Goal: Transaction & Acquisition: Purchase product/service

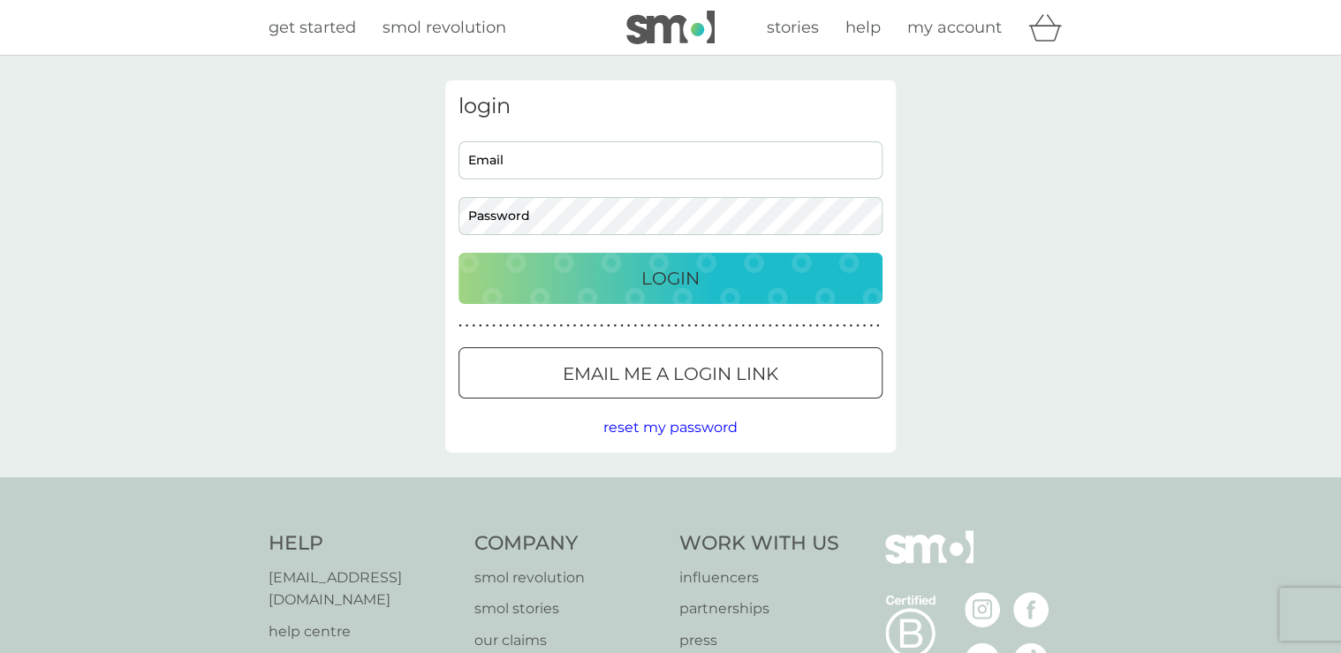
type input "n_yeo73@yahoo.co.uk"
click at [711, 278] on div "Login" at bounding box center [670, 278] width 389 height 28
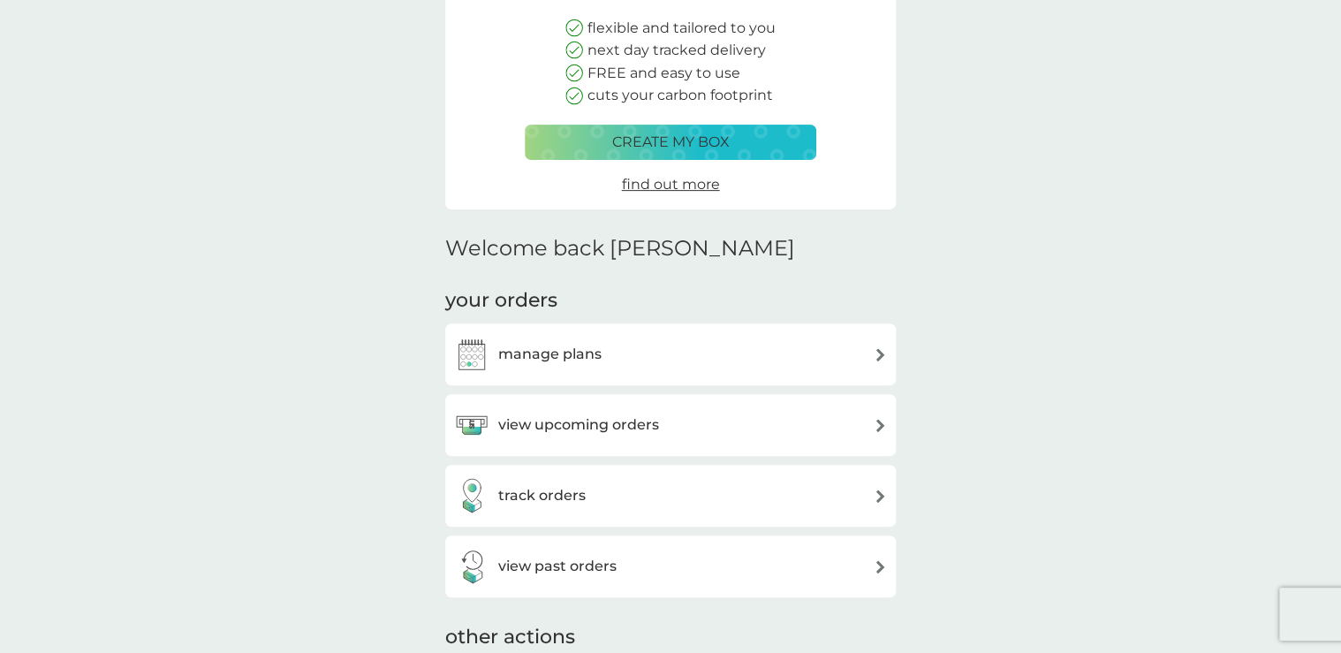
scroll to position [212, 0]
click at [881, 424] on img at bounding box center [880, 424] width 13 height 13
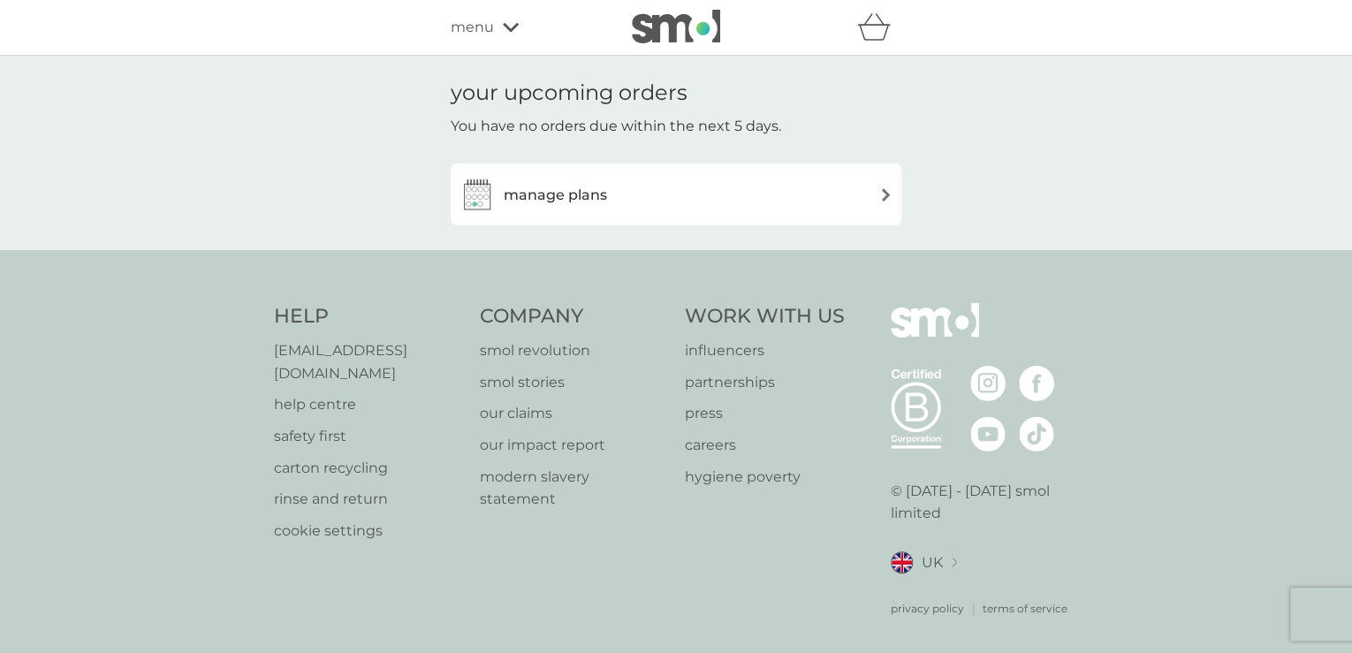
click at [883, 191] on img at bounding box center [885, 194] width 13 height 13
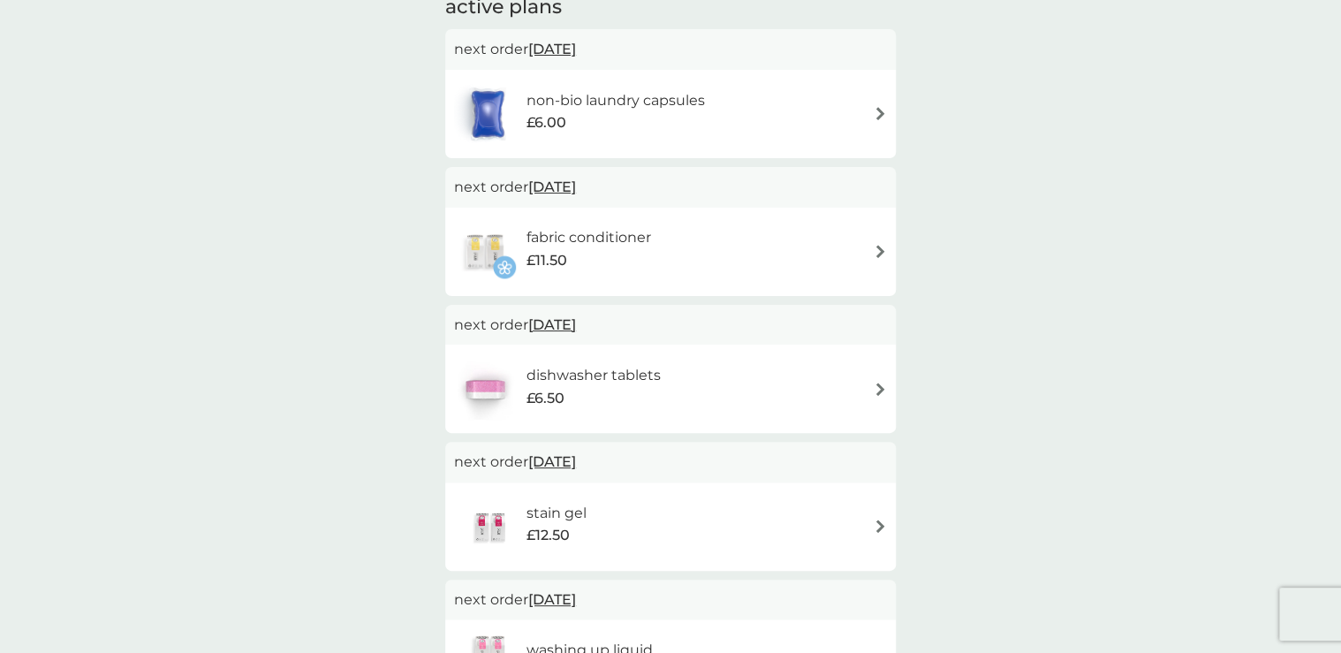
scroll to position [353, 0]
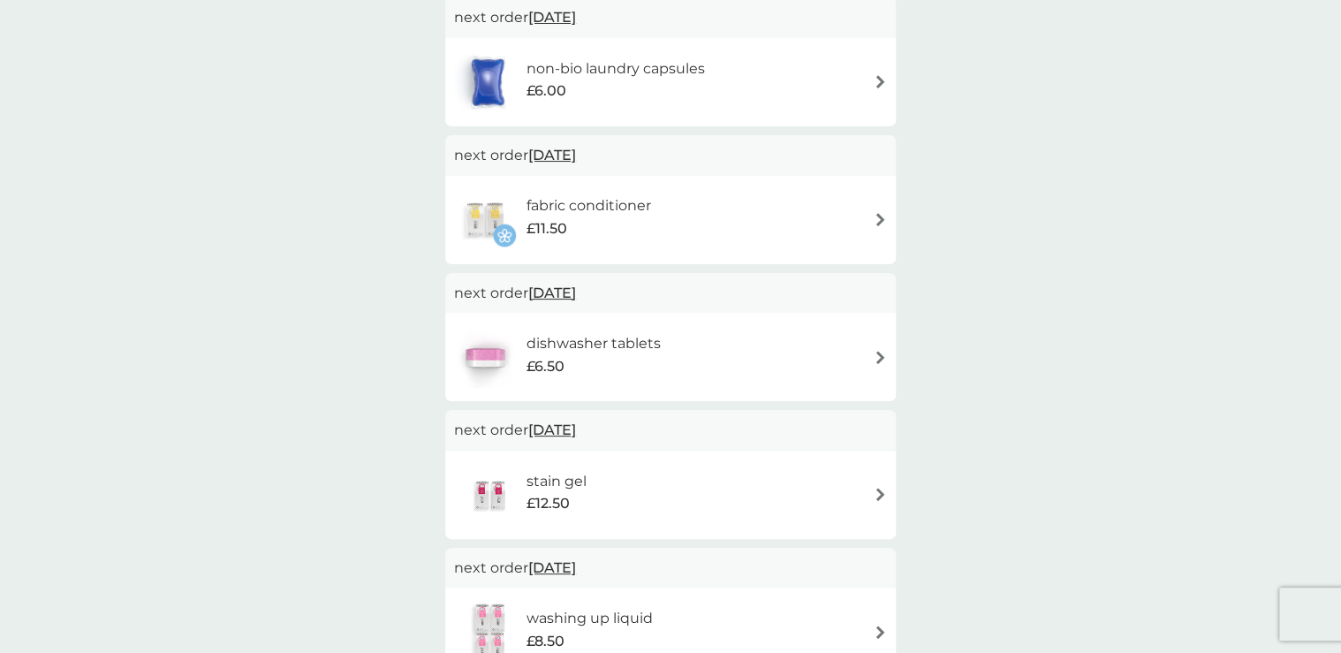
click at [876, 359] on img at bounding box center [880, 357] width 13 height 13
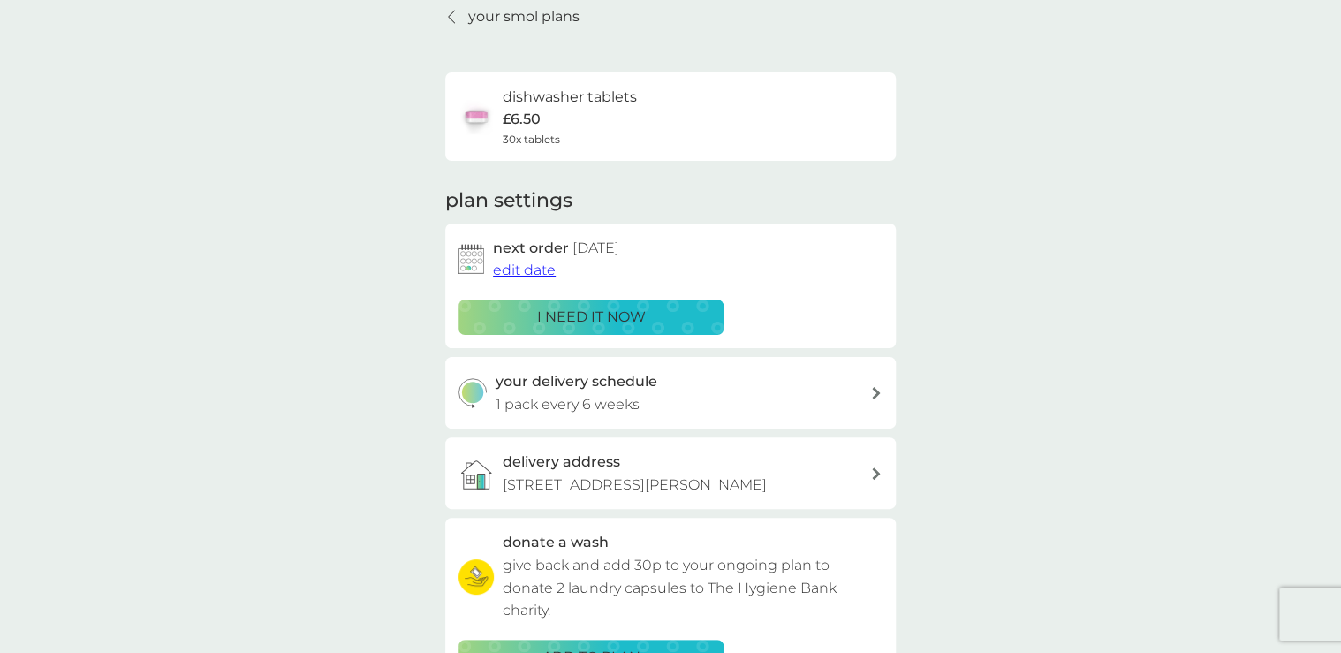
scroll to position [212, 0]
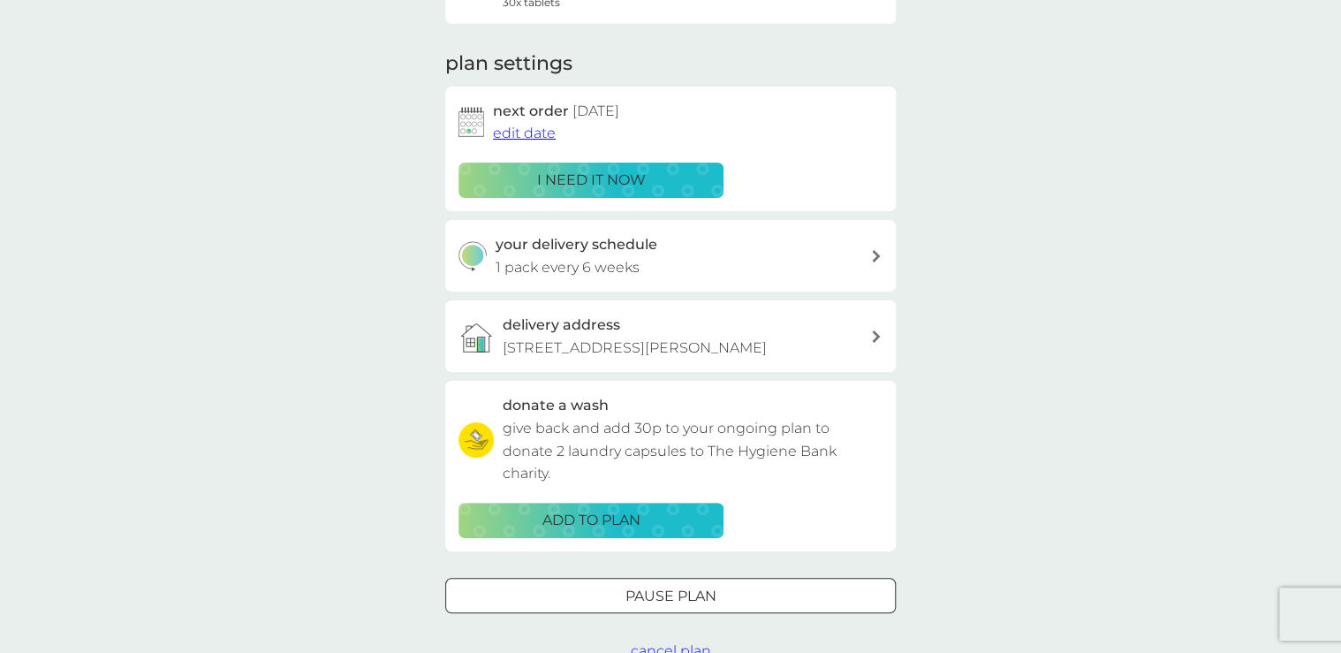
click at [881, 265] on div "your delivery schedule 1 pack every 6 weeks" at bounding box center [670, 256] width 451 height 72
select select "42"
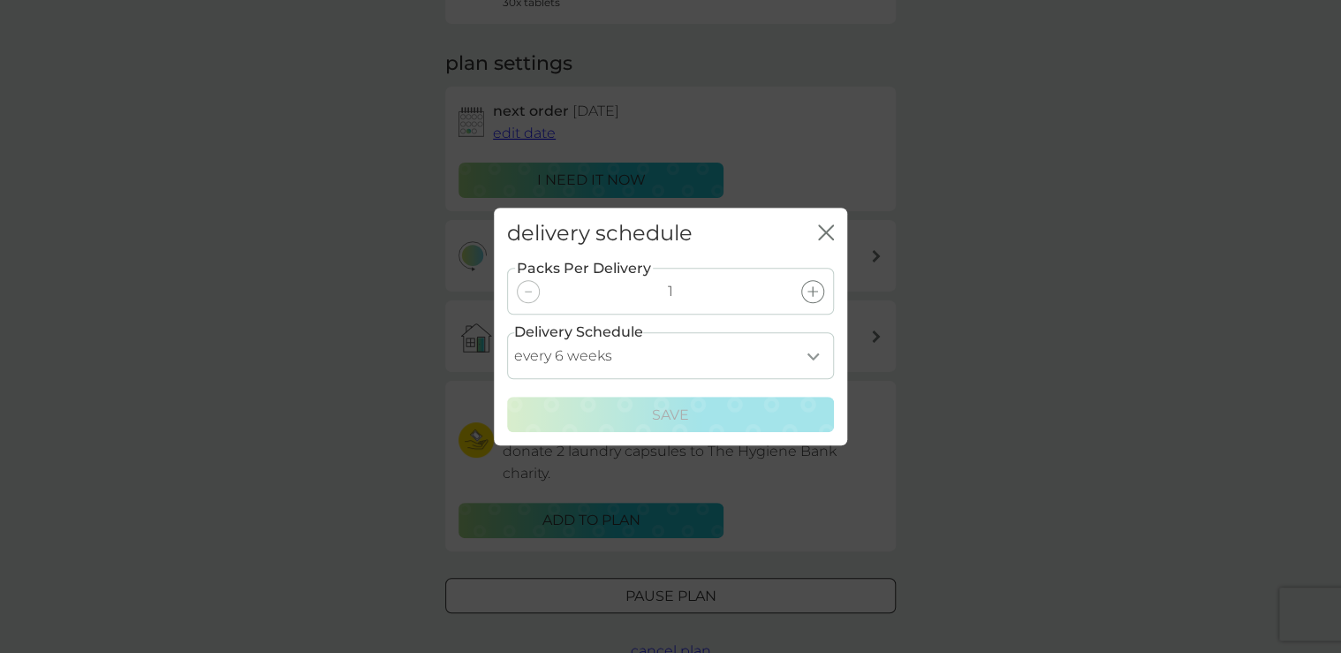
click at [823, 237] on icon "close" at bounding box center [826, 232] width 16 height 16
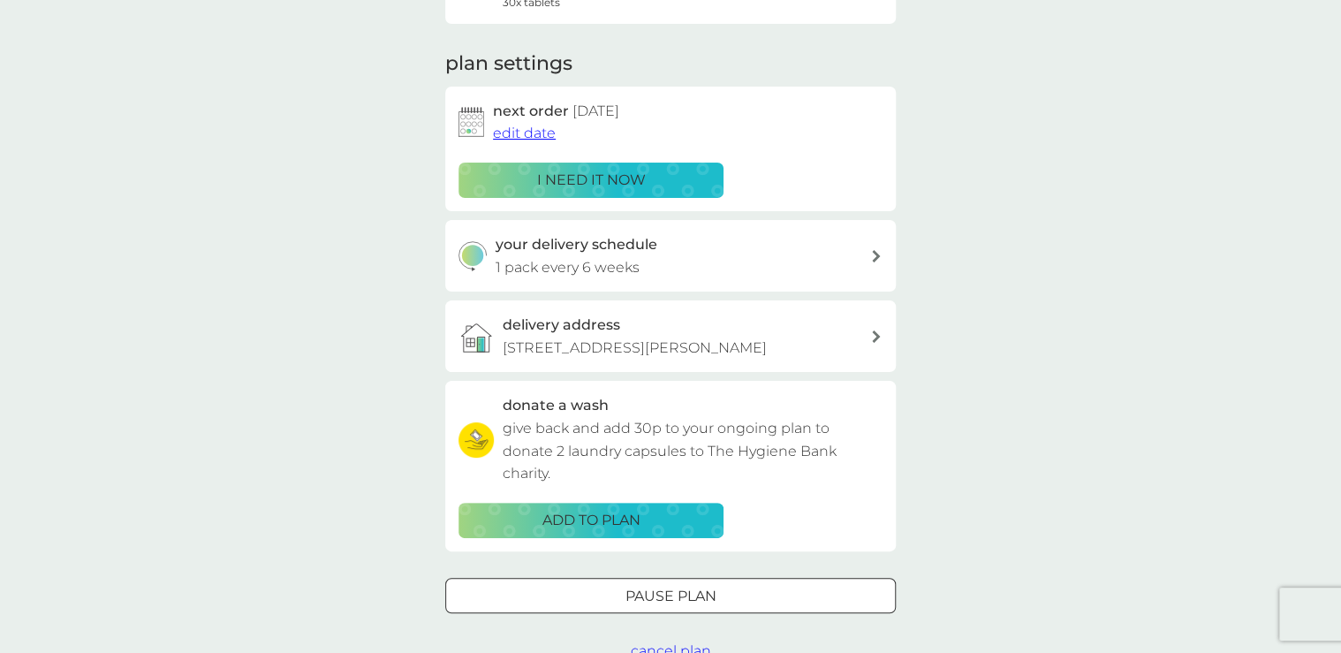
click at [517, 129] on span "edit date" at bounding box center [524, 133] width 63 height 17
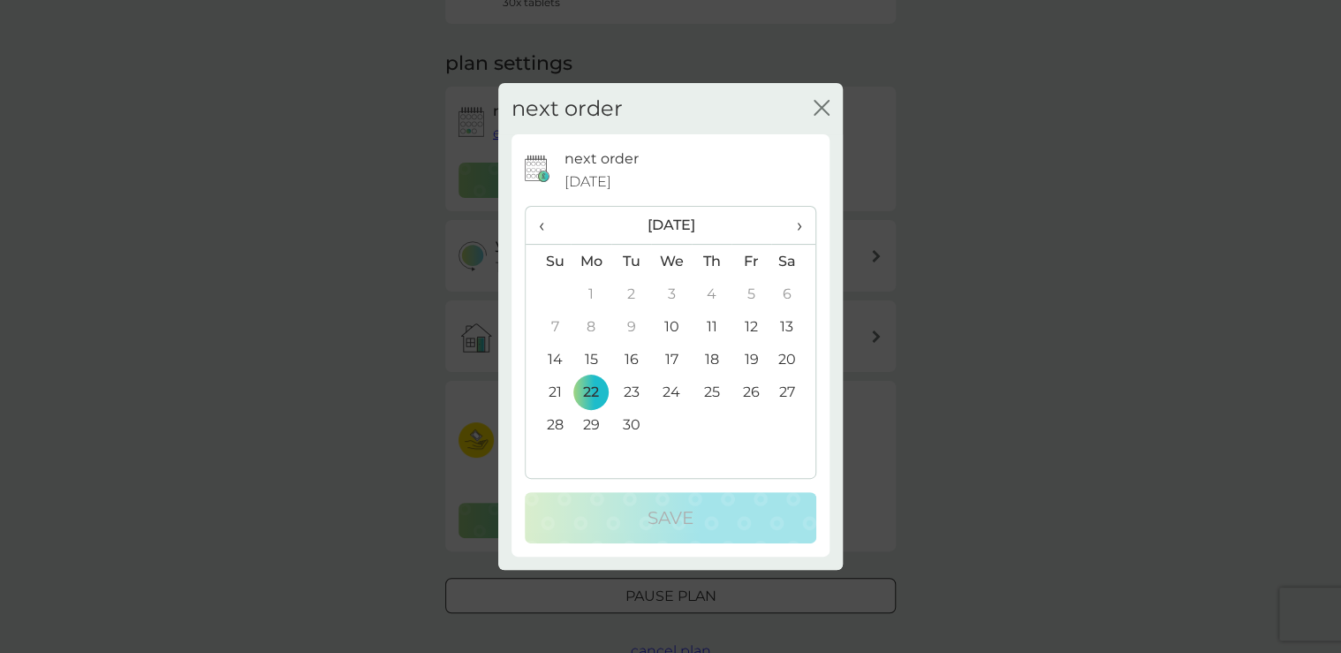
click at [805, 226] on th "›" at bounding box center [793, 226] width 44 height 38
click at [671, 386] on td "22" at bounding box center [671, 391] width 41 height 33
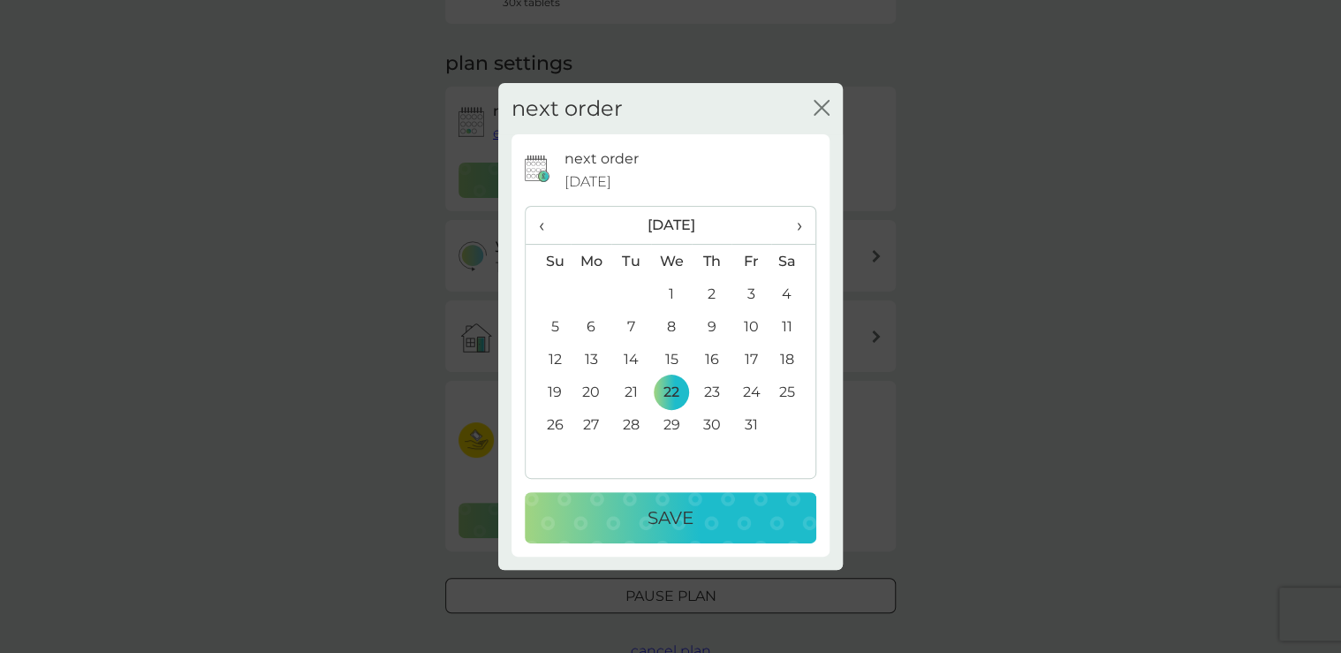
click at [670, 519] on p "Save" at bounding box center [671, 518] width 46 height 28
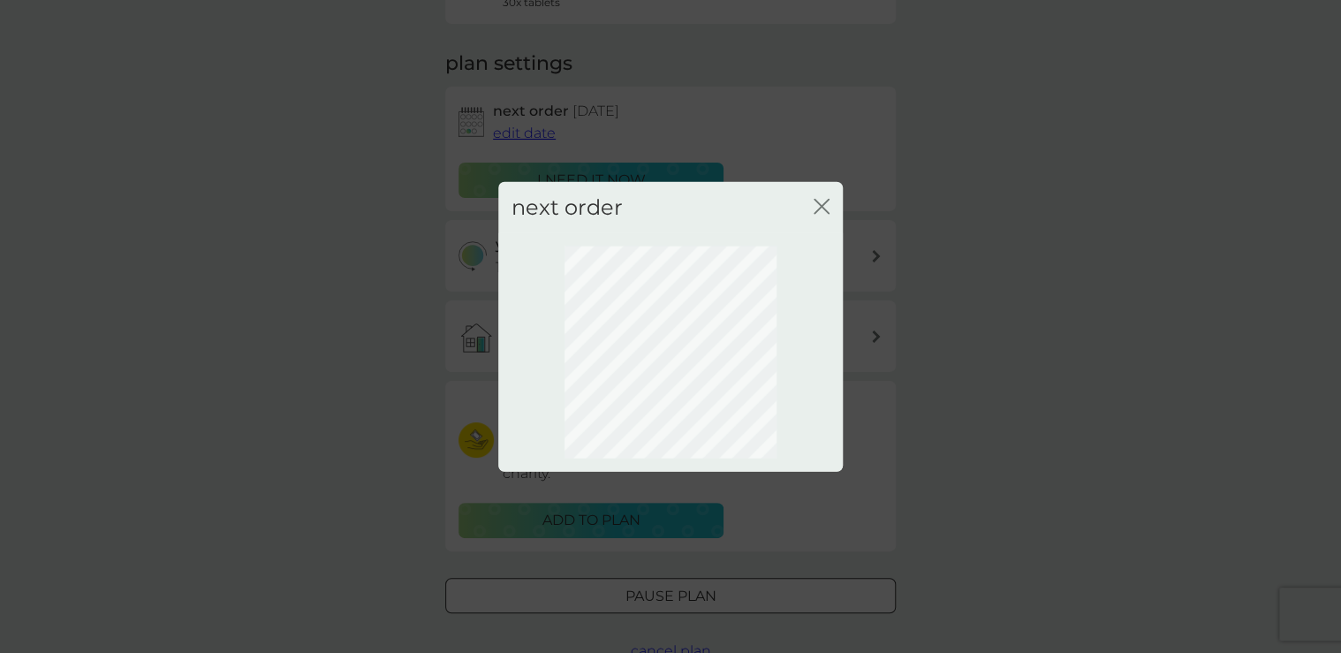
scroll to position [87, 0]
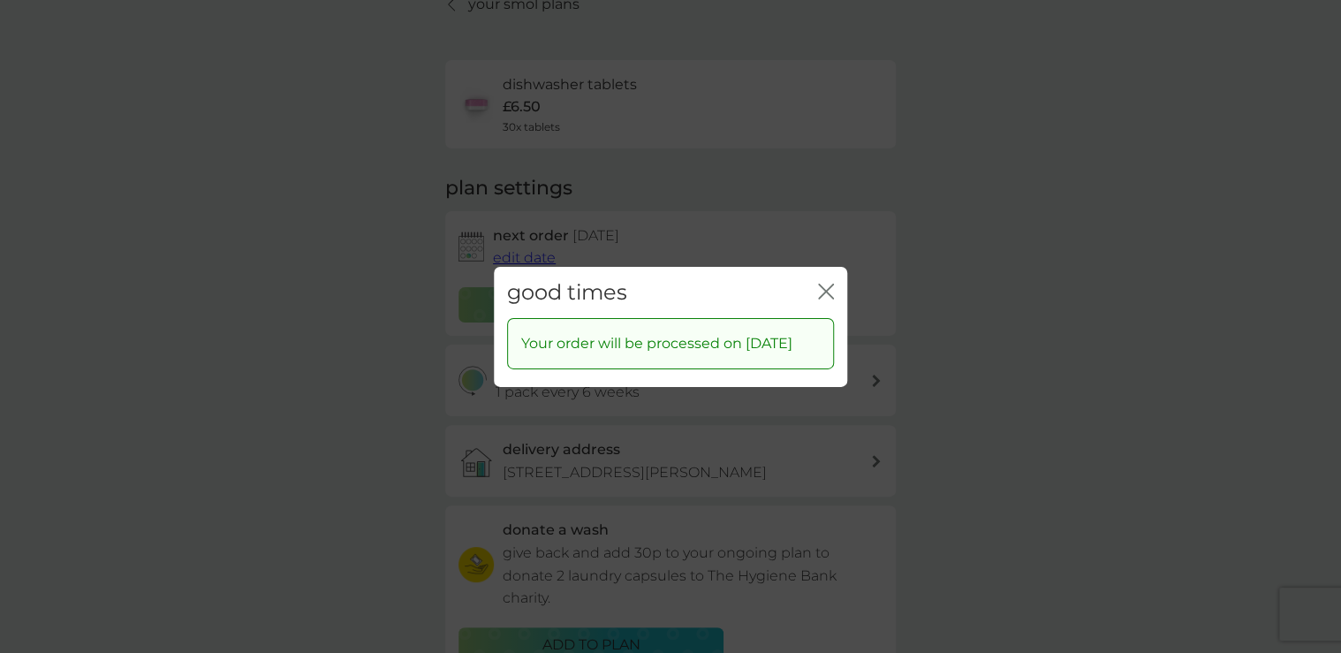
click at [827, 284] on icon "close" at bounding box center [829, 291] width 7 height 14
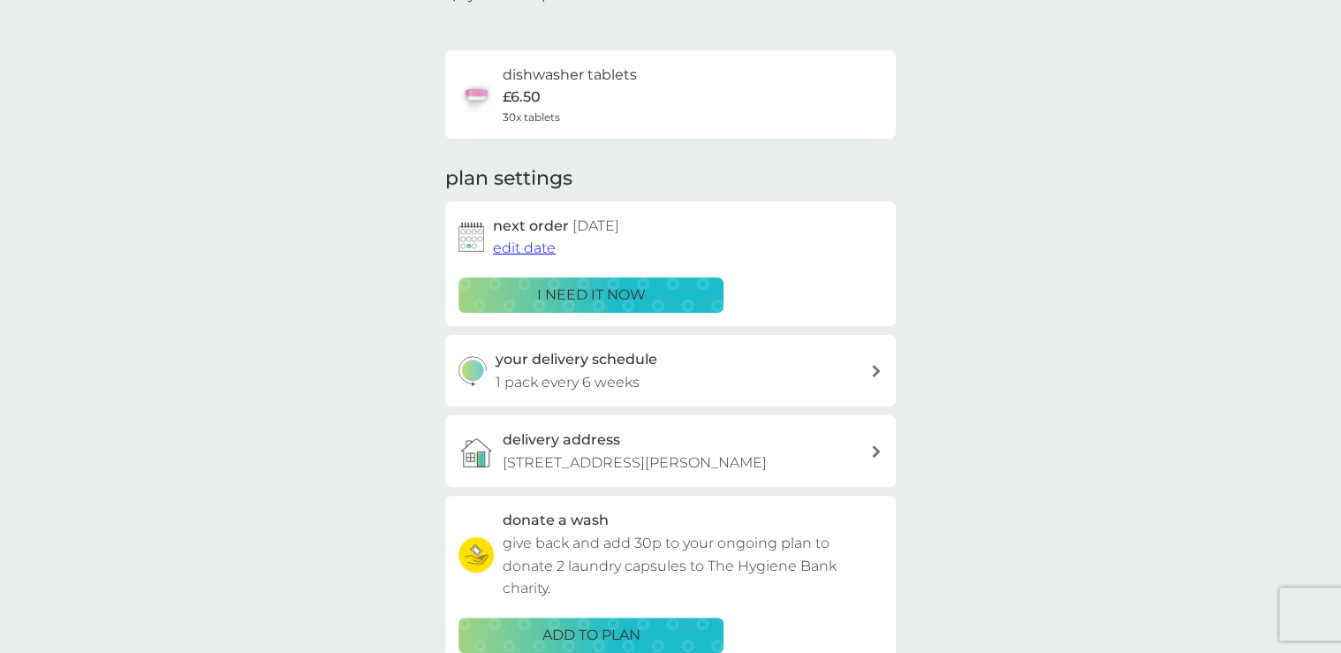
scroll to position [0, 0]
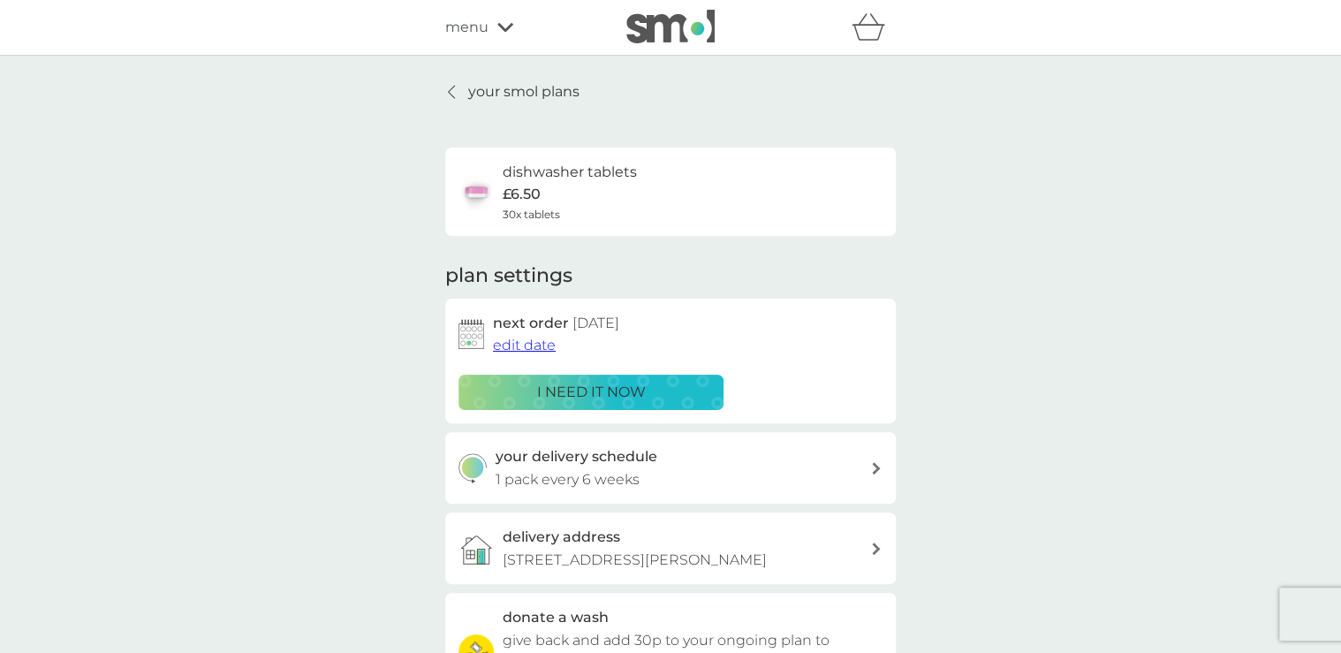
click at [494, 91] on p "your smol plans" at bounding box center [523, 91] width 111 height 23
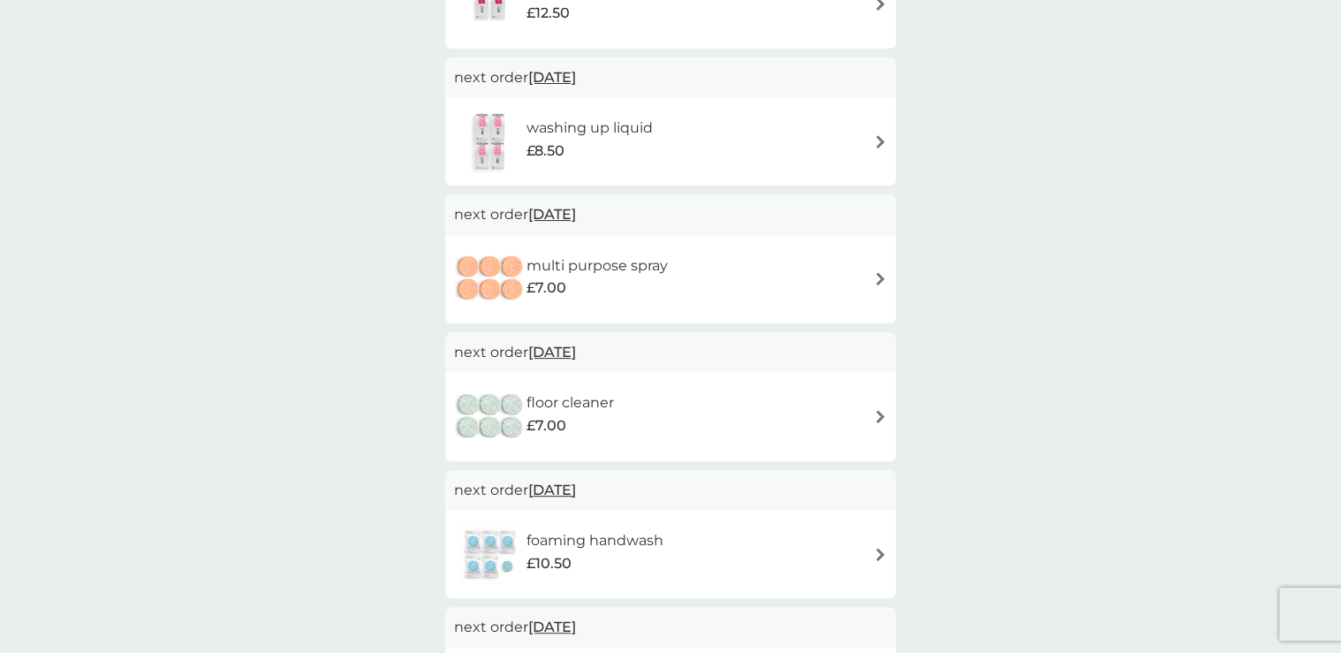
scroll to position [848, 0]
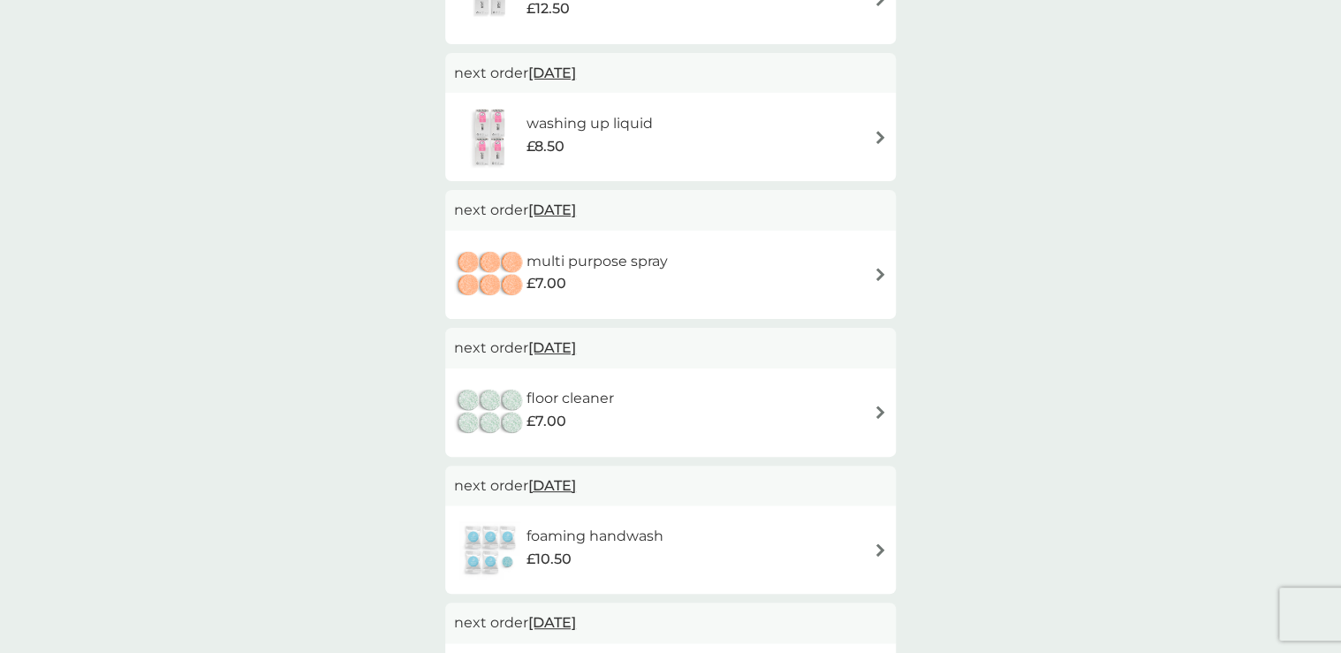
click at [877, 548] on img at bounding box center [880, 549] width 13 height 13
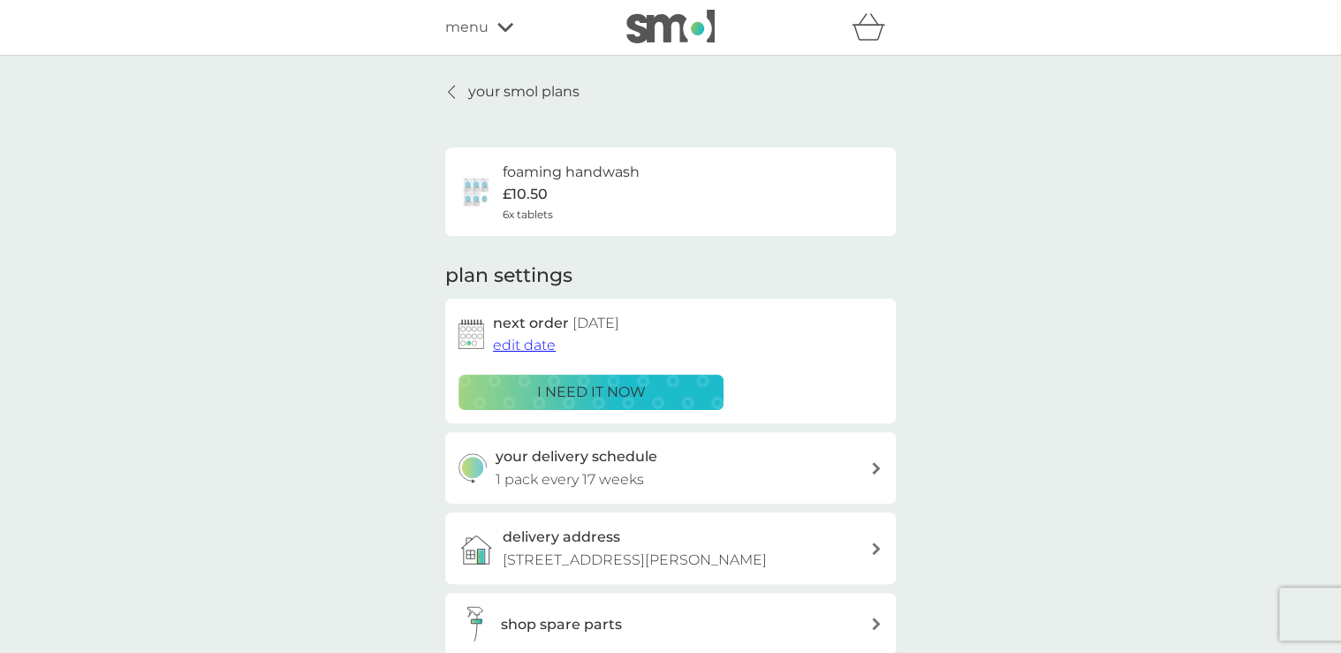
click at [527, 344] on span "edit date" at bounding box center [524, 345] width 63 height 17
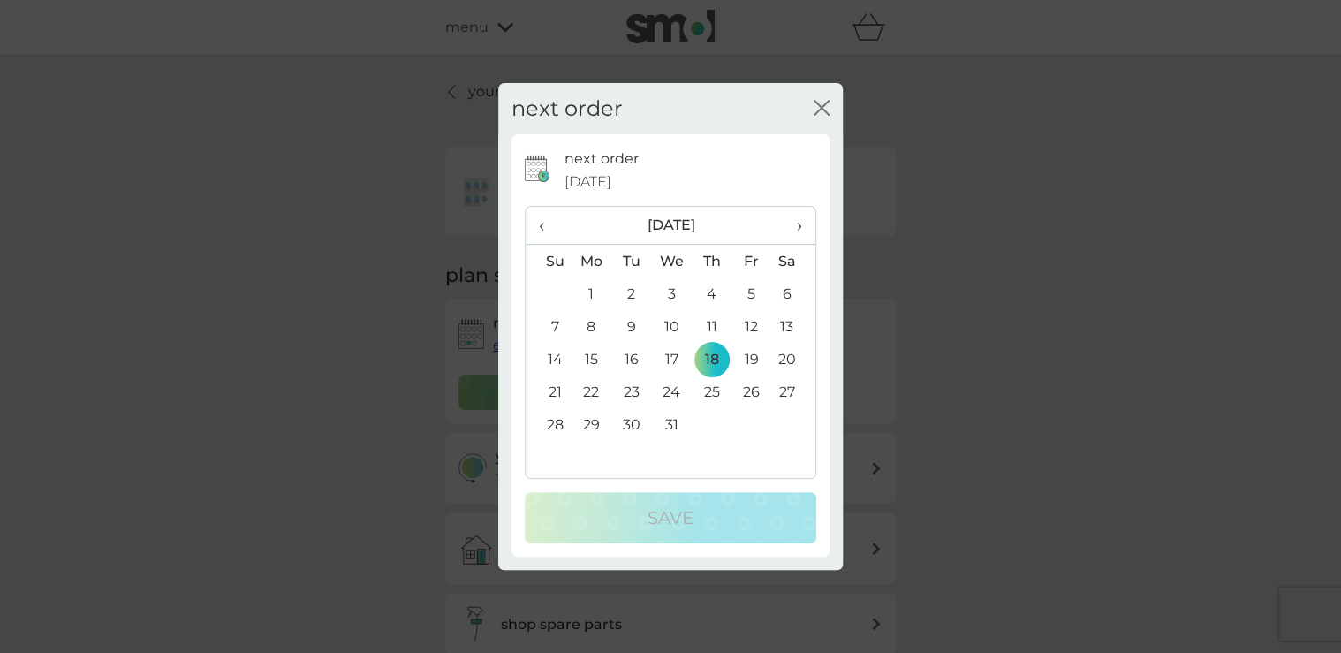
click at [540, 223] on span "‹" at bounding box center [548, 225] width 19 height 37
click at [535, 221] on th "‹" at bounding box center [548, 226] width 45 height 38
click at [588, 387] on td "22" at bounding box center [591, 391] width 41 height 33
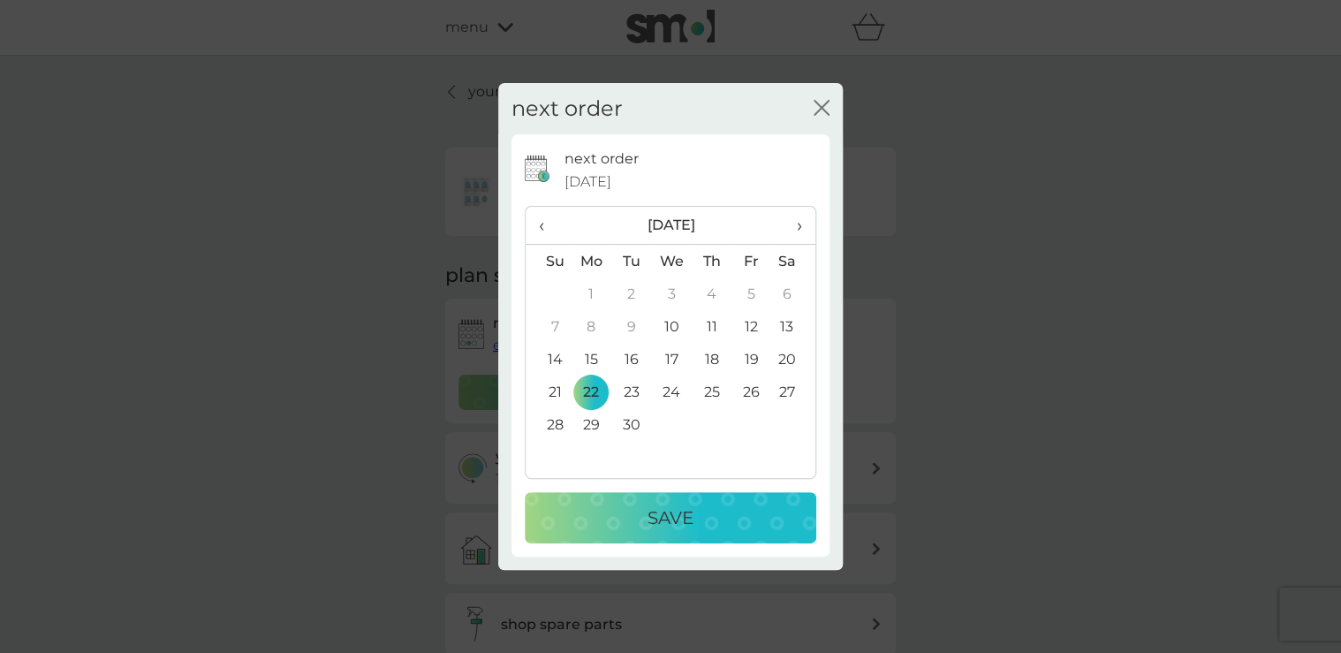
click at [685, 509] on p "Save" at bounding box center [671, 518] width 46 height 28
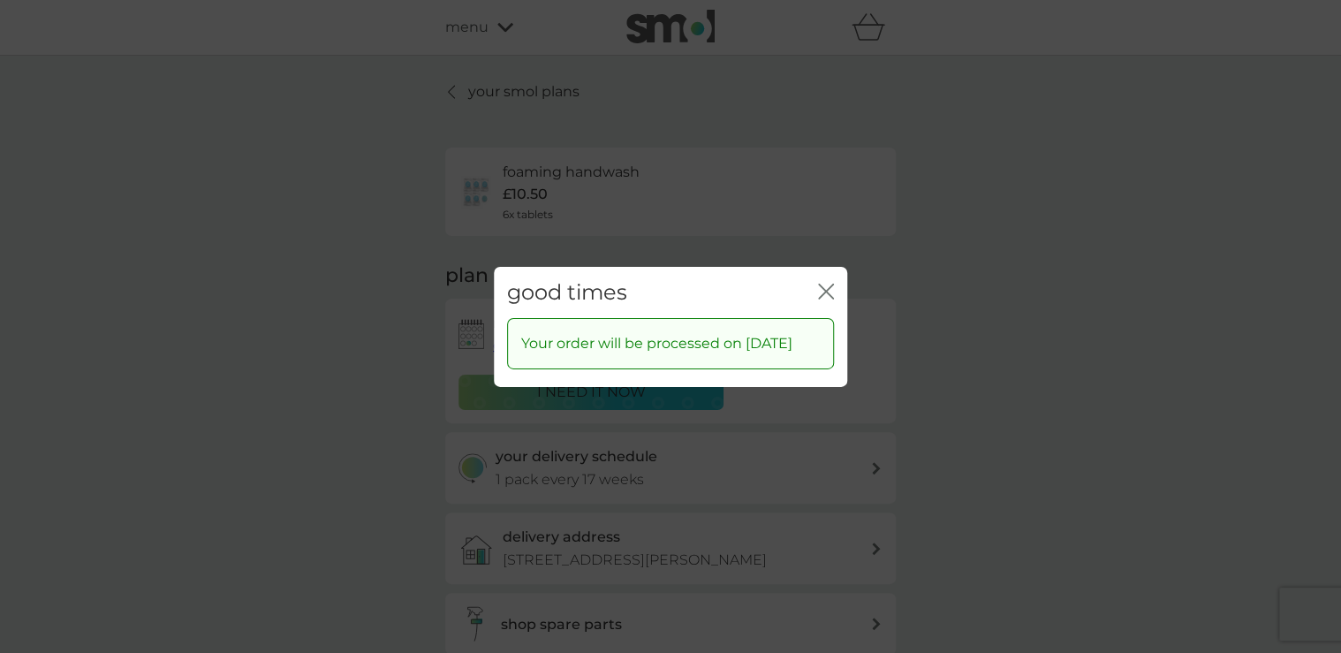
click at [827, 284] on icon "close" at bounding box center [829, 291] width 7 height 14
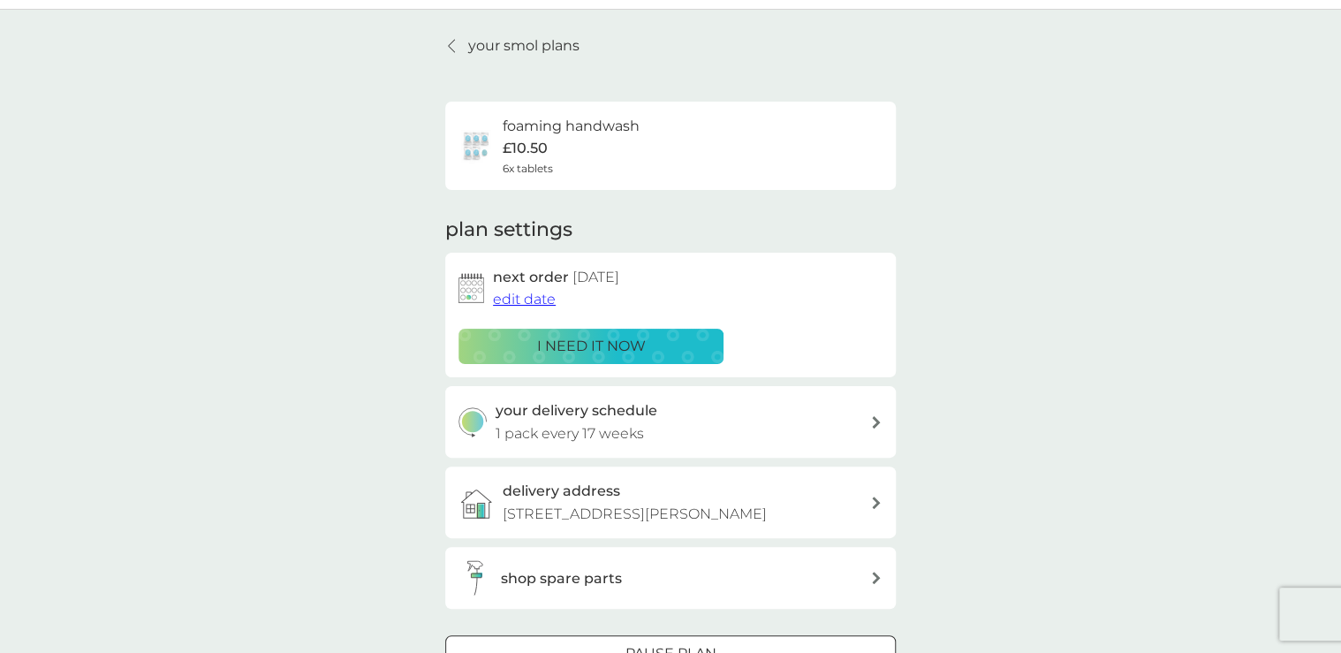
scroll to position [71, 0]
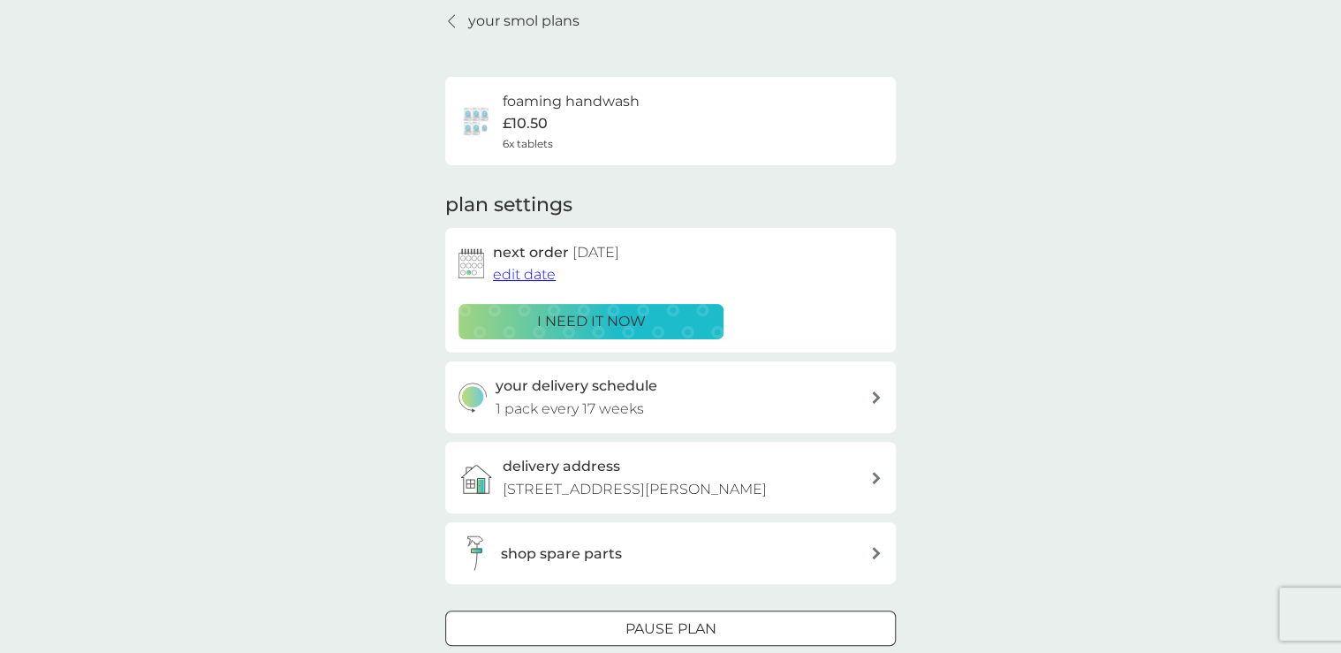
click at [544, 102] on h6 "foaming handwash" at bounding box center [571, 101] width 137 height 23
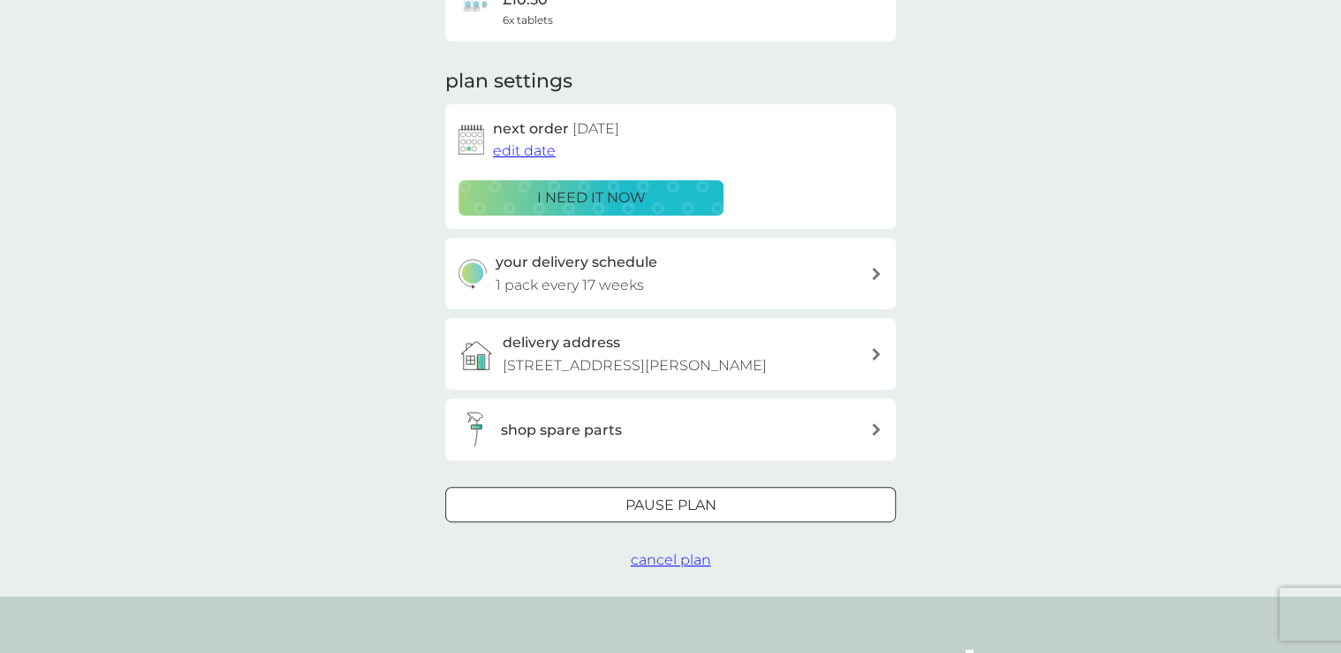
scroll to position [212, 0]
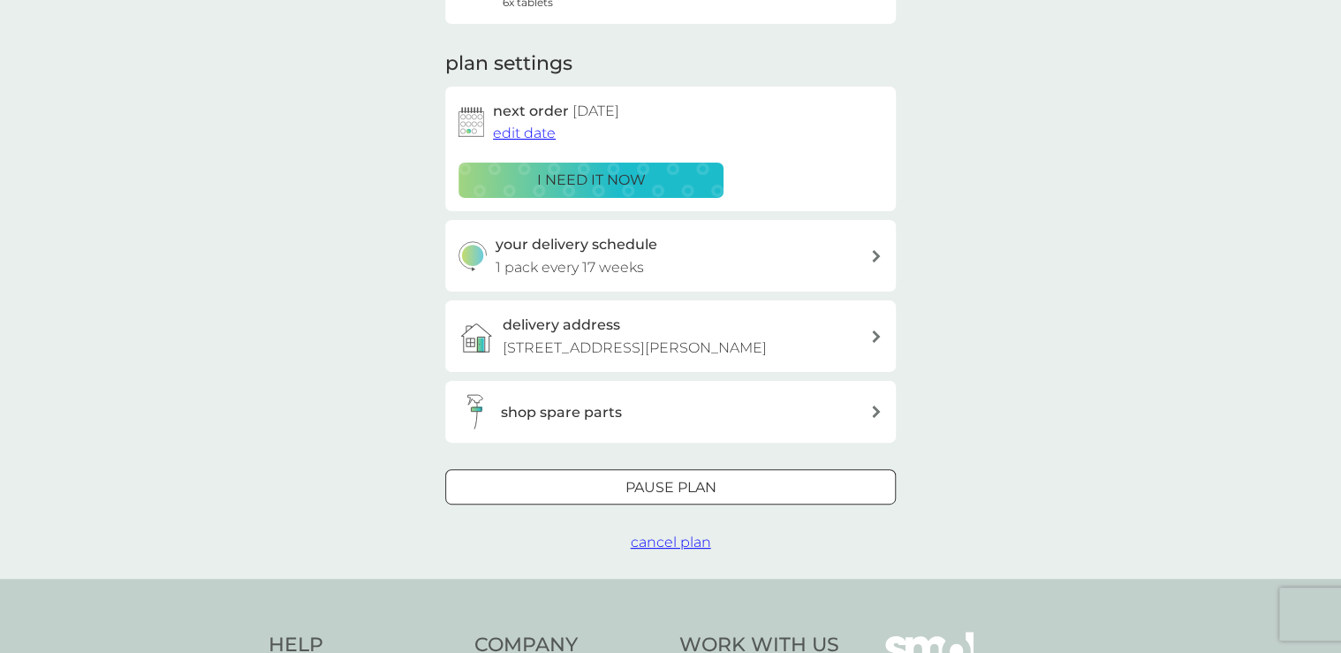
click at [871, 419] on div at bounding box center [876, 412] width 12 height 14
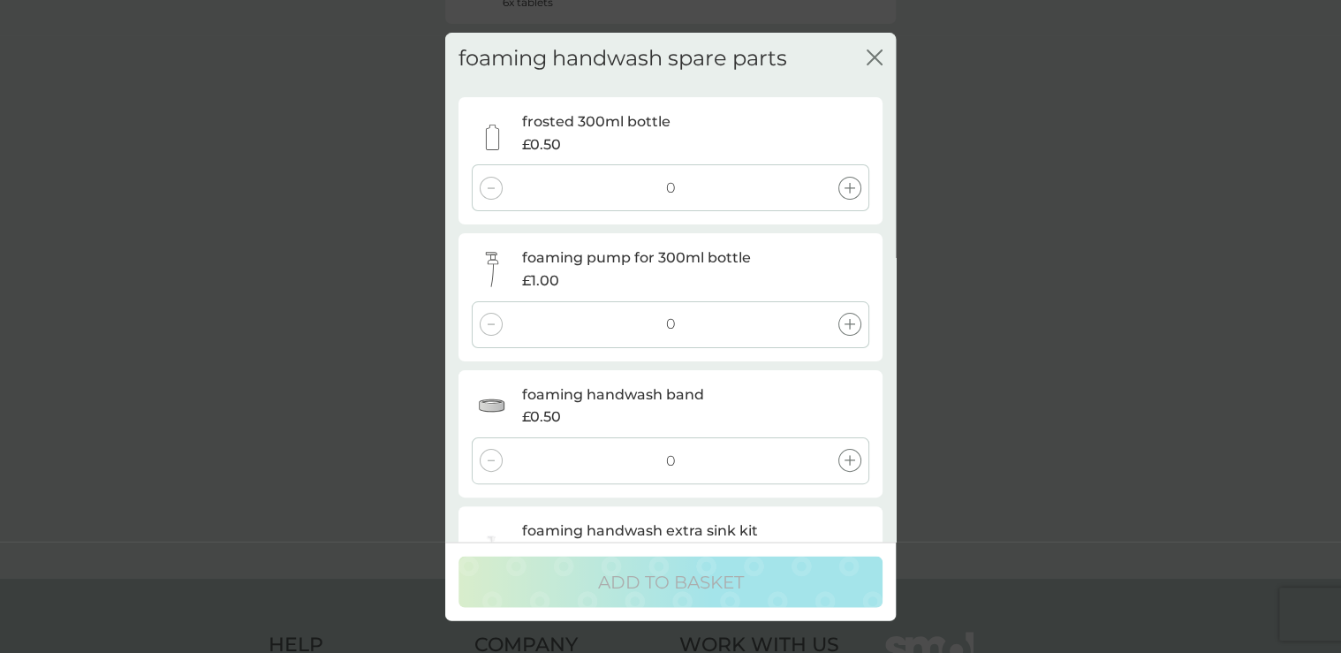
click at [853, 321] on icon at bounding box center [850, 325] width 11 height 11
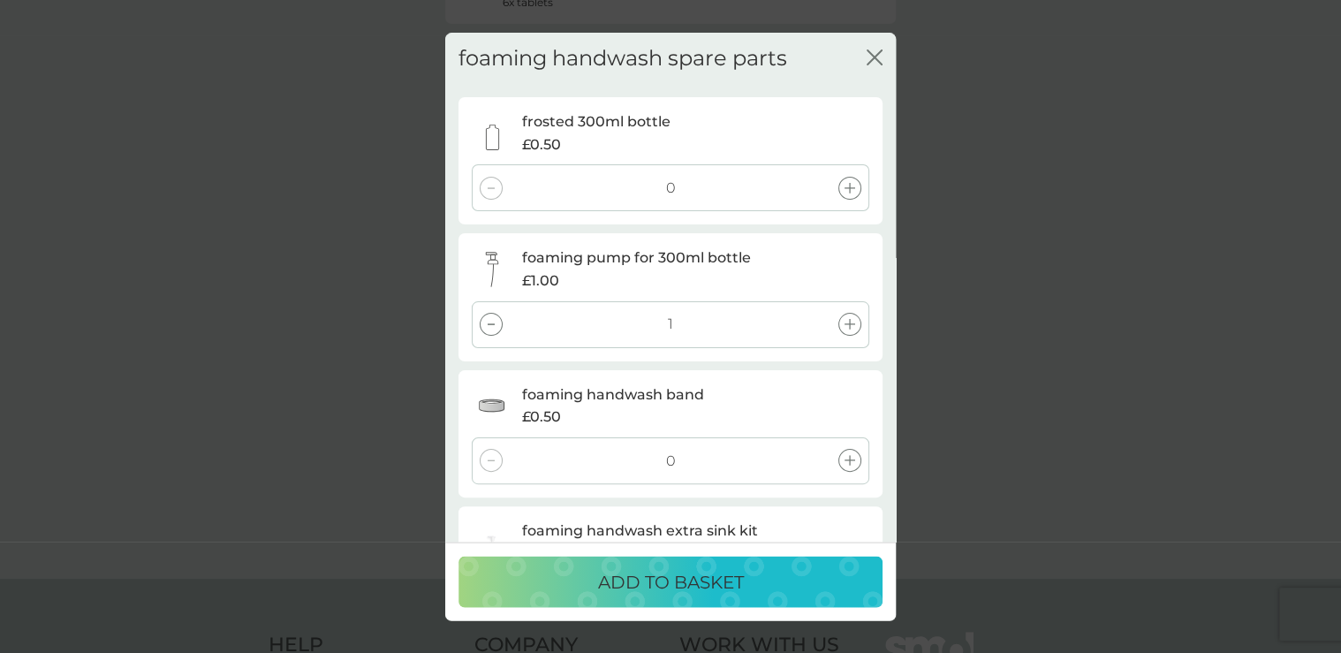
click at [675, 576] on p "ADD TO BASKET" at bounding box center [671, 581] width 146 height 28
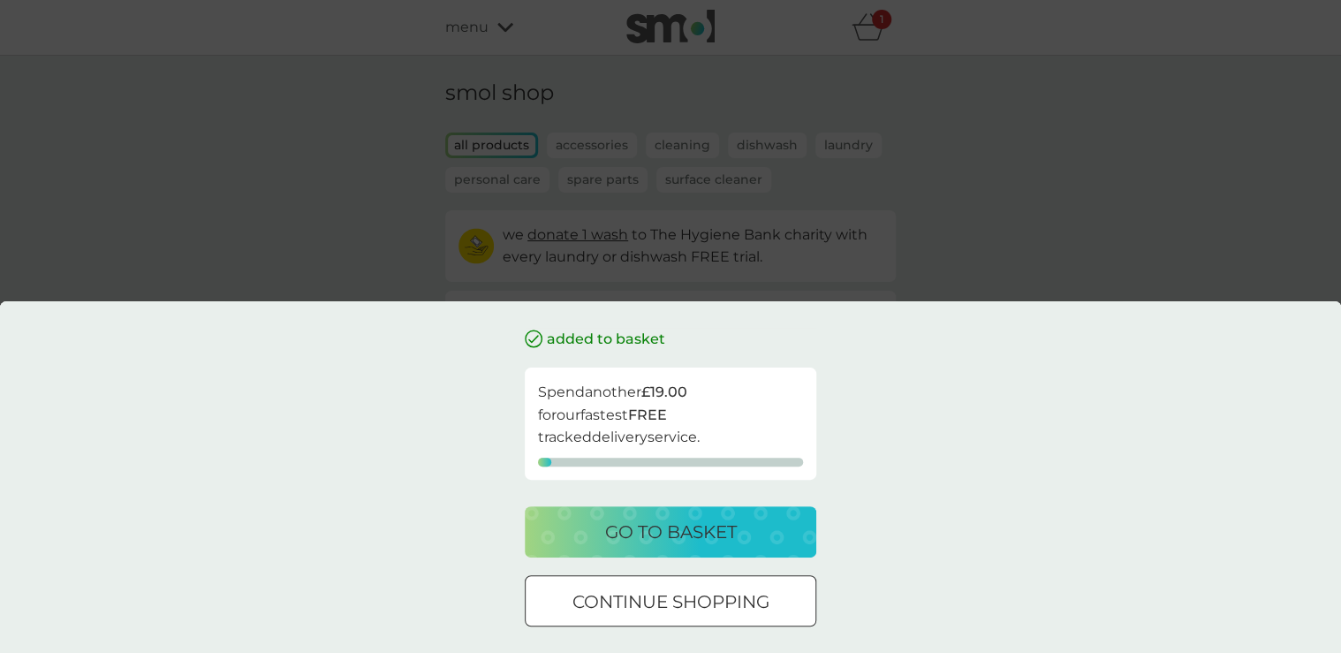
click at [678, 528] on p "go to basket" at bounding box center [671, 532] width 132 height 28
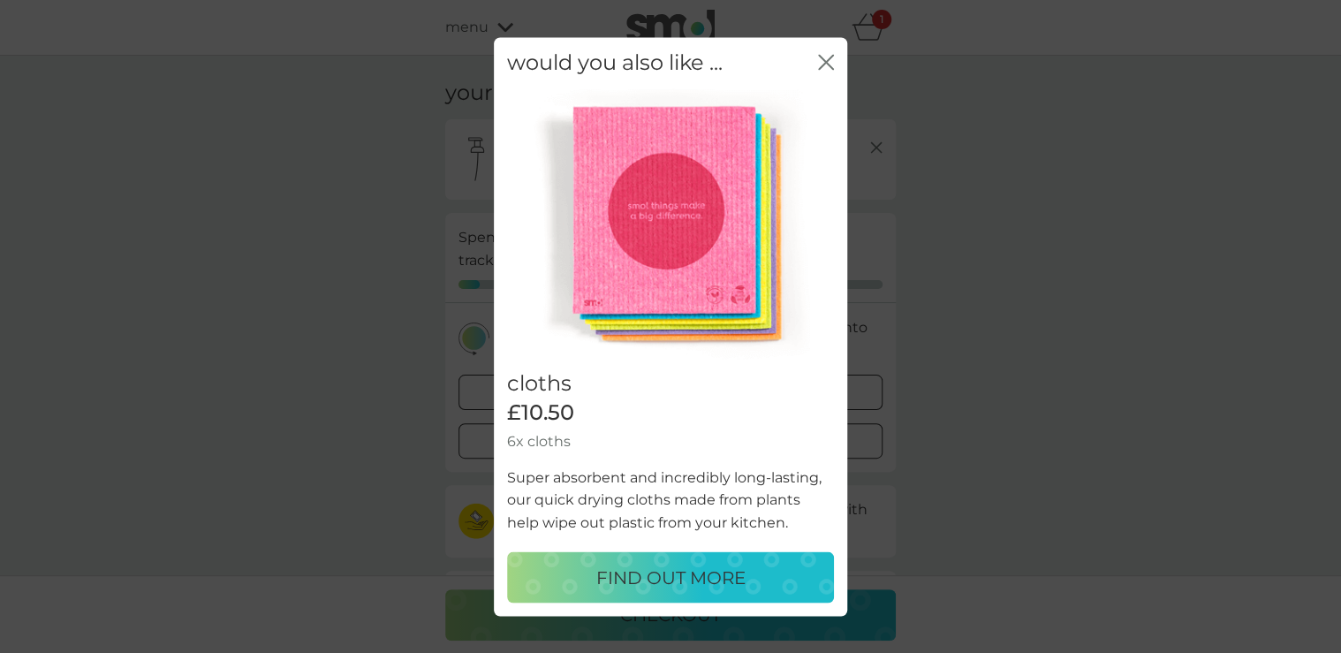
click at [827, 61] on icon "close" at bounding box center [826, 62] width 16 height 16
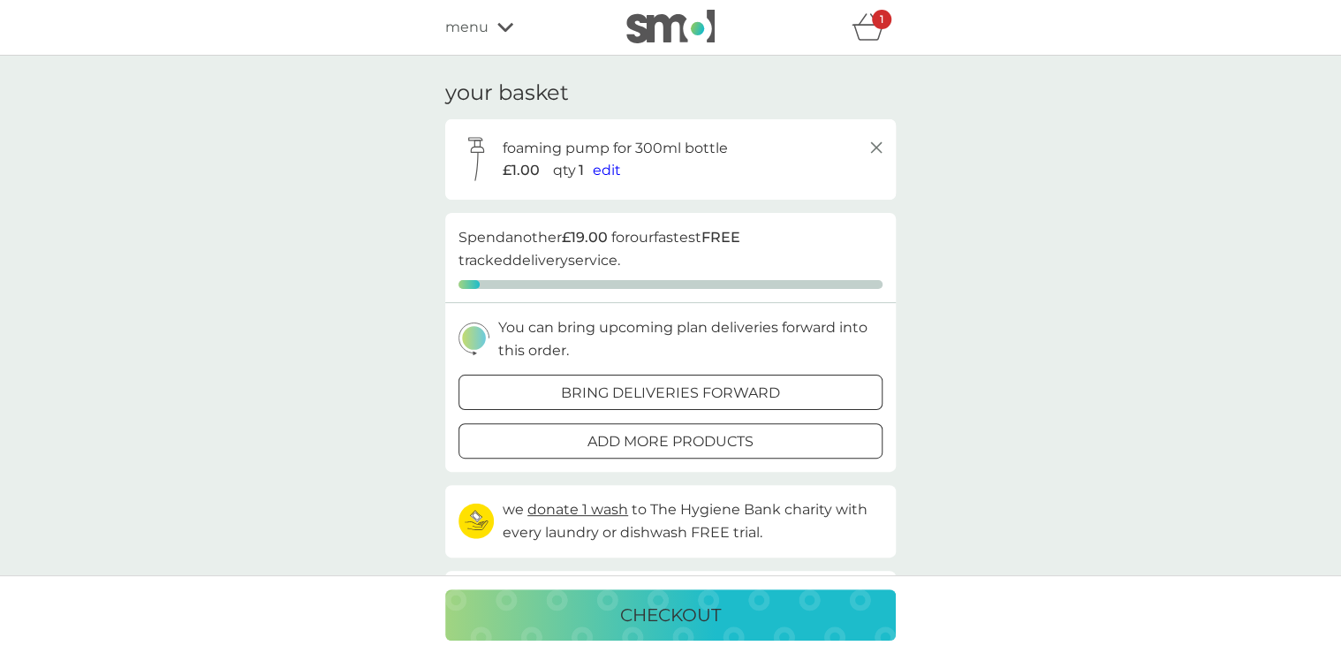
click at [688, 607] on p "checkout" at bounding box center [670, 615] width 101 height 28
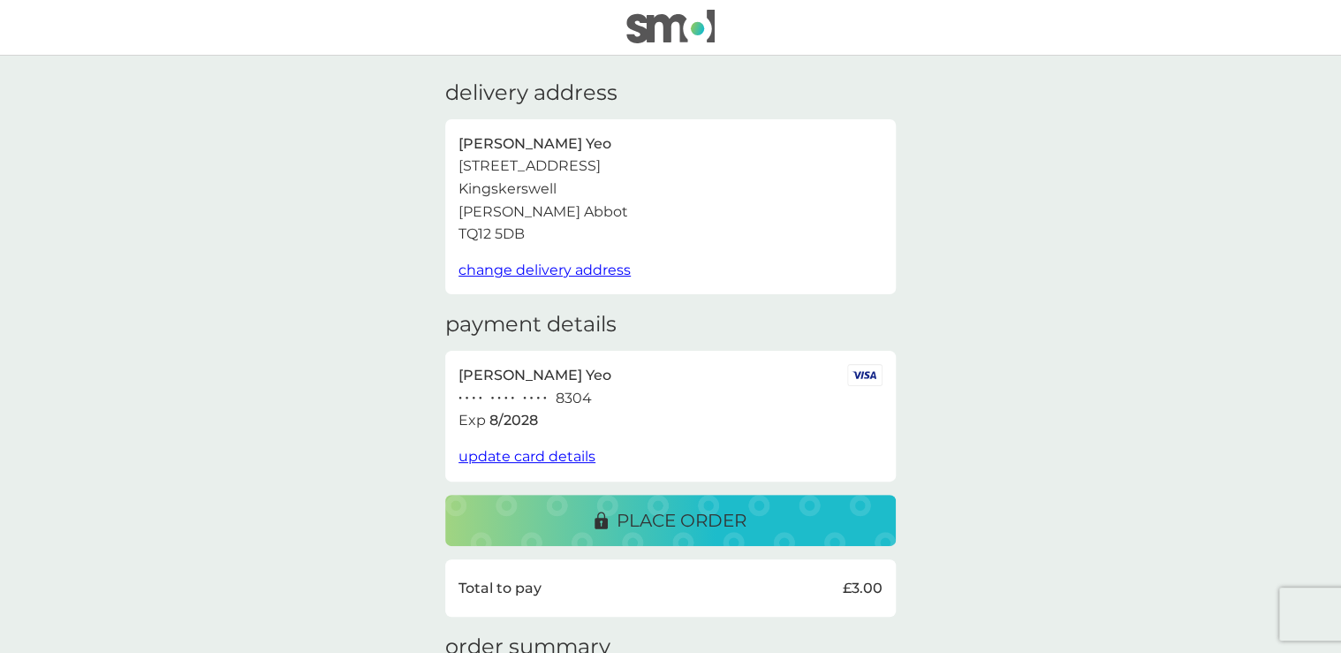
click at [710, 512] on p "place order" at bounding box center [682, 520] width 130 height 28
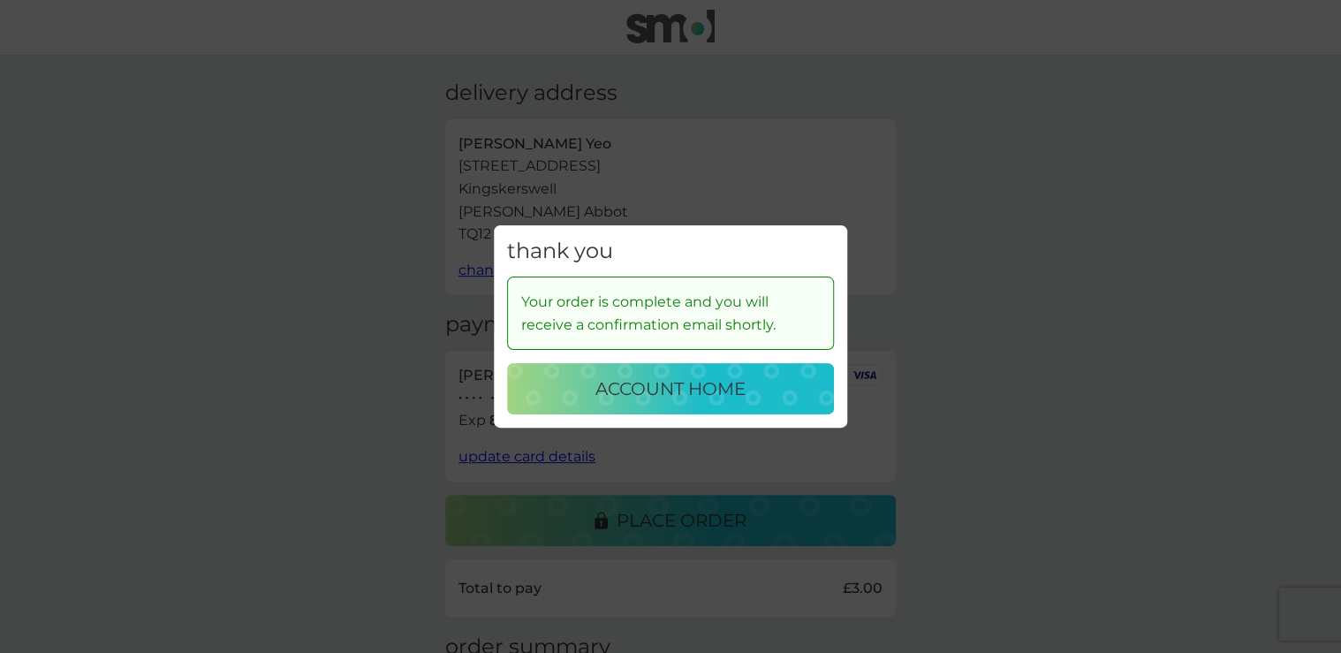
click at [671, 386] on p "account home" at bounding box center [670, 389] width 150 height 28
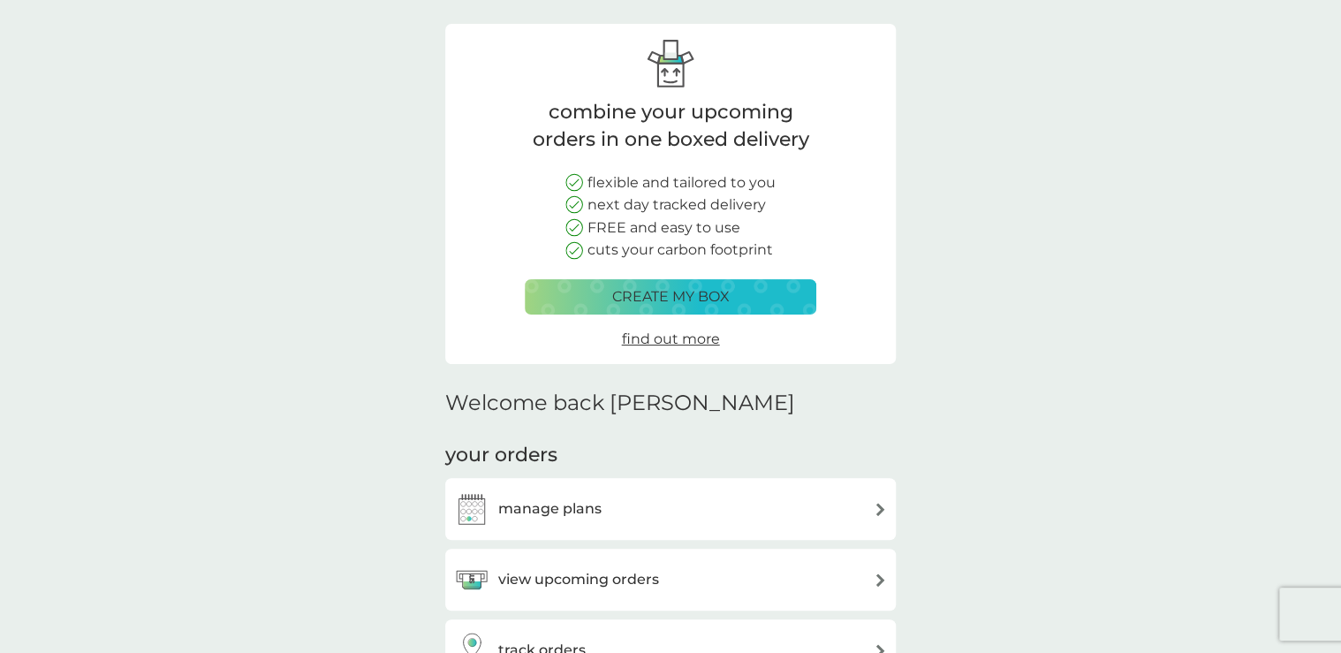
scroll to position [212, 0]
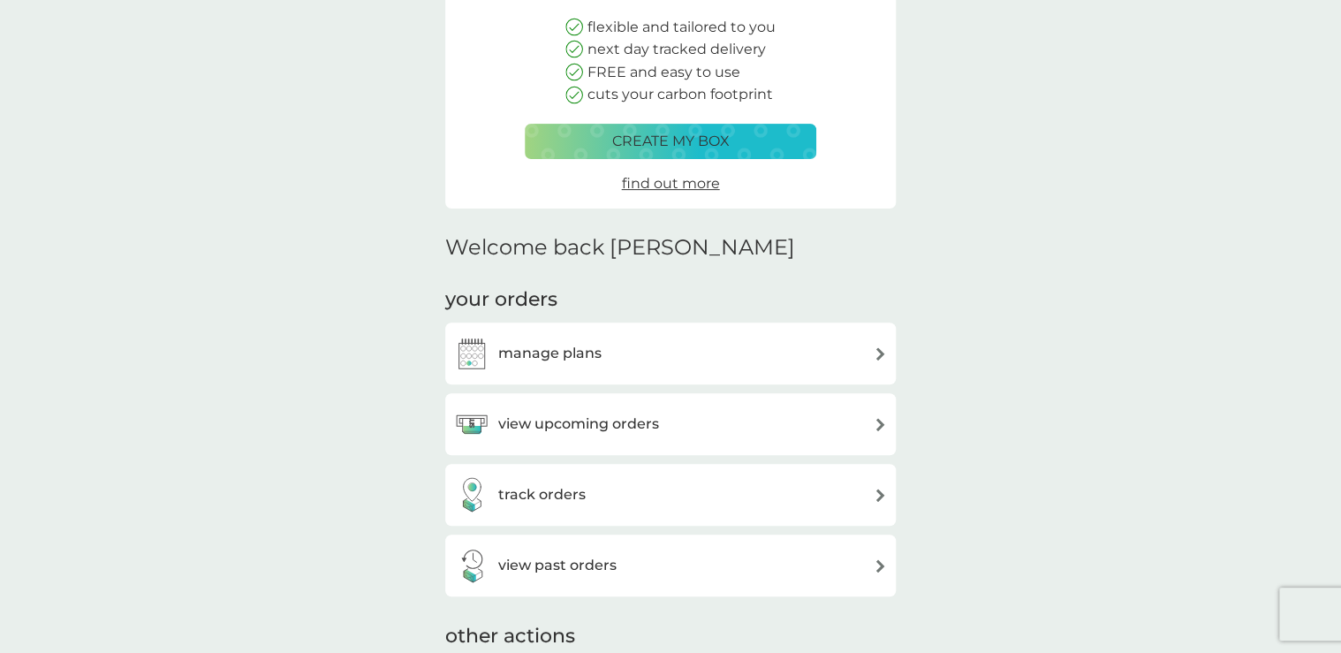
click at [876, 347] on img at bounding box center [880, 353] width 13 height 13
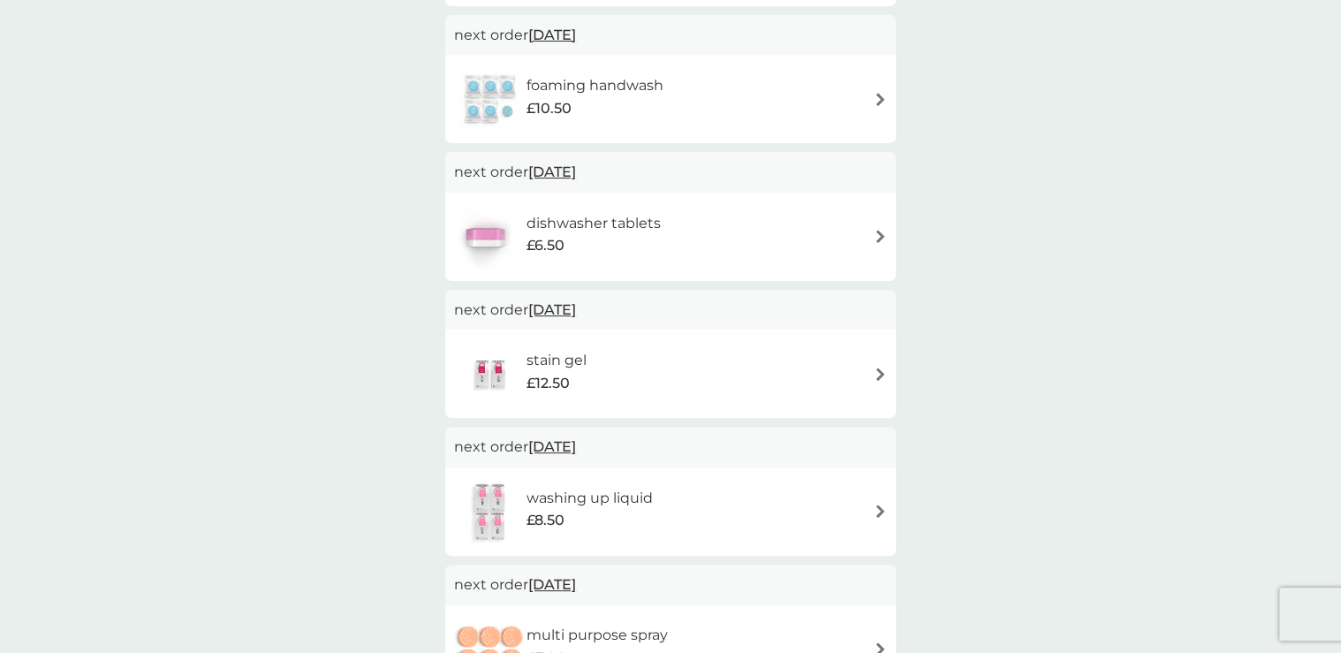
scroll to position [636, 0]
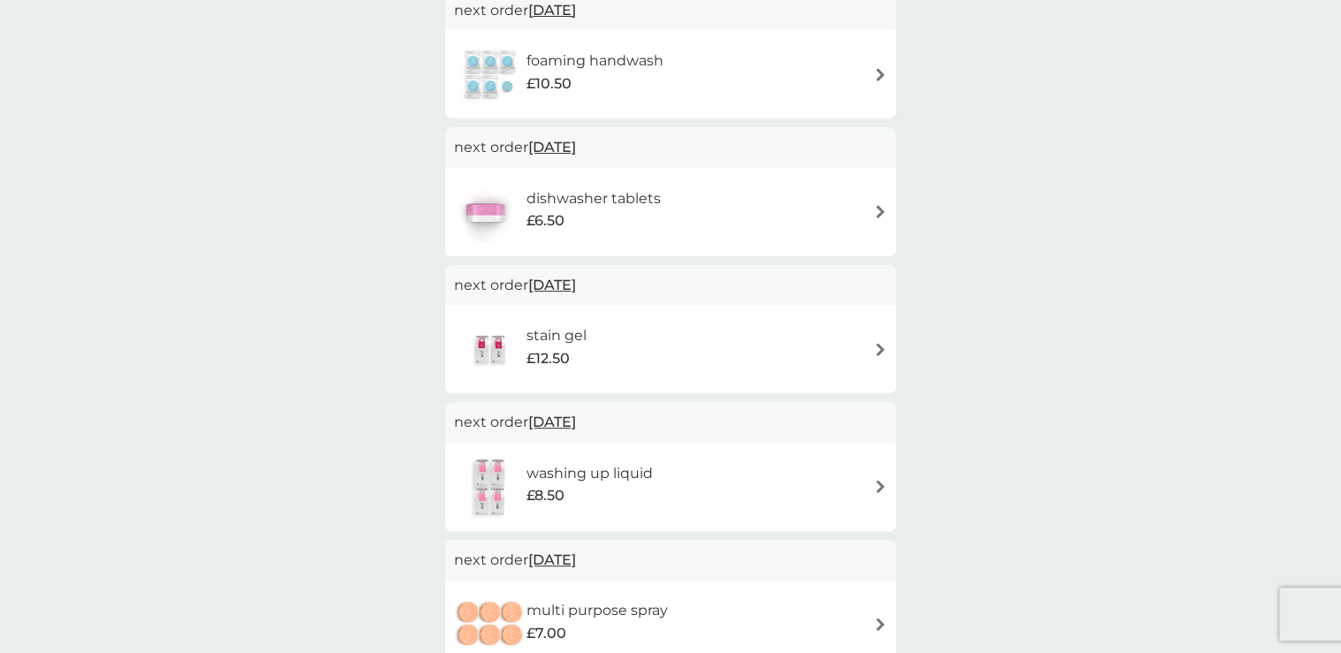
click at [875, 491] on img at bounding box center [880, 486] width 13 height 13
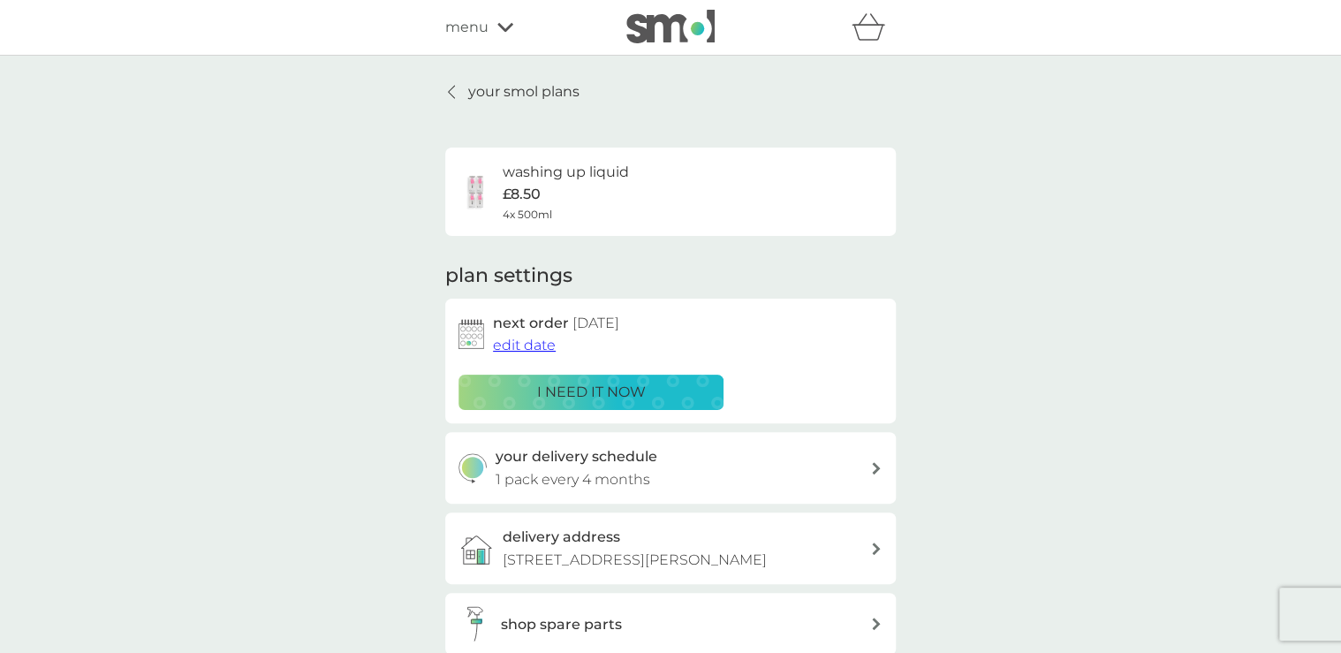
click at [516, 342] on span "edit date" at bounding box center [524, 345] width 63 height 17
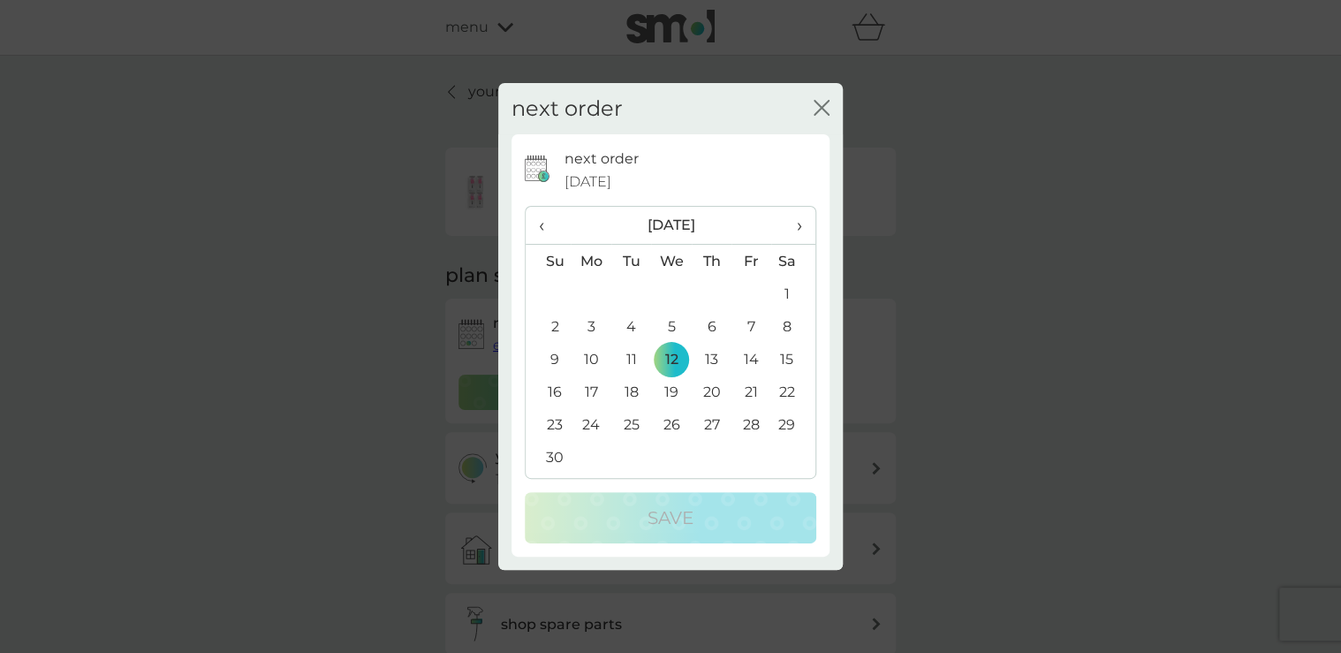
click at [544, 227] on span "‹" at bounding box center [548, 225] width 19 height 37
click at [682, 386] on td "22" at bounding box center [671, 391] width 41 height 33
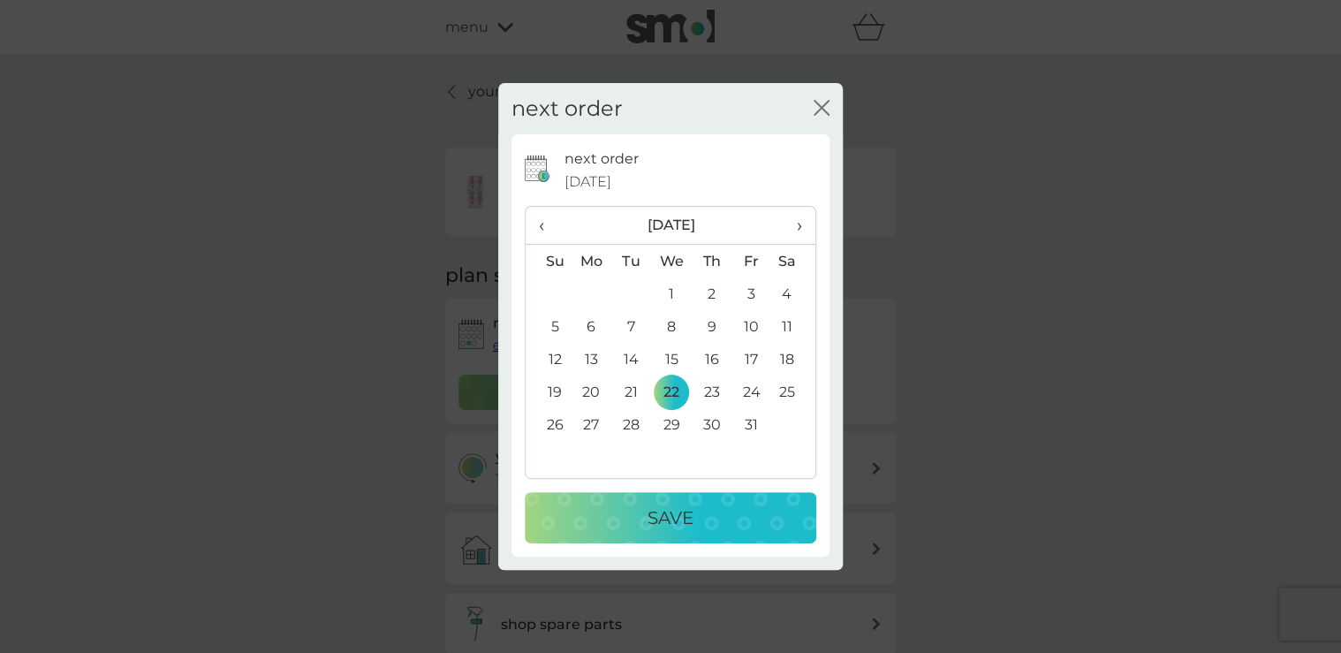
click at [706, 504] on div "Save" at bounding box center [670, 518] width 256 height 28
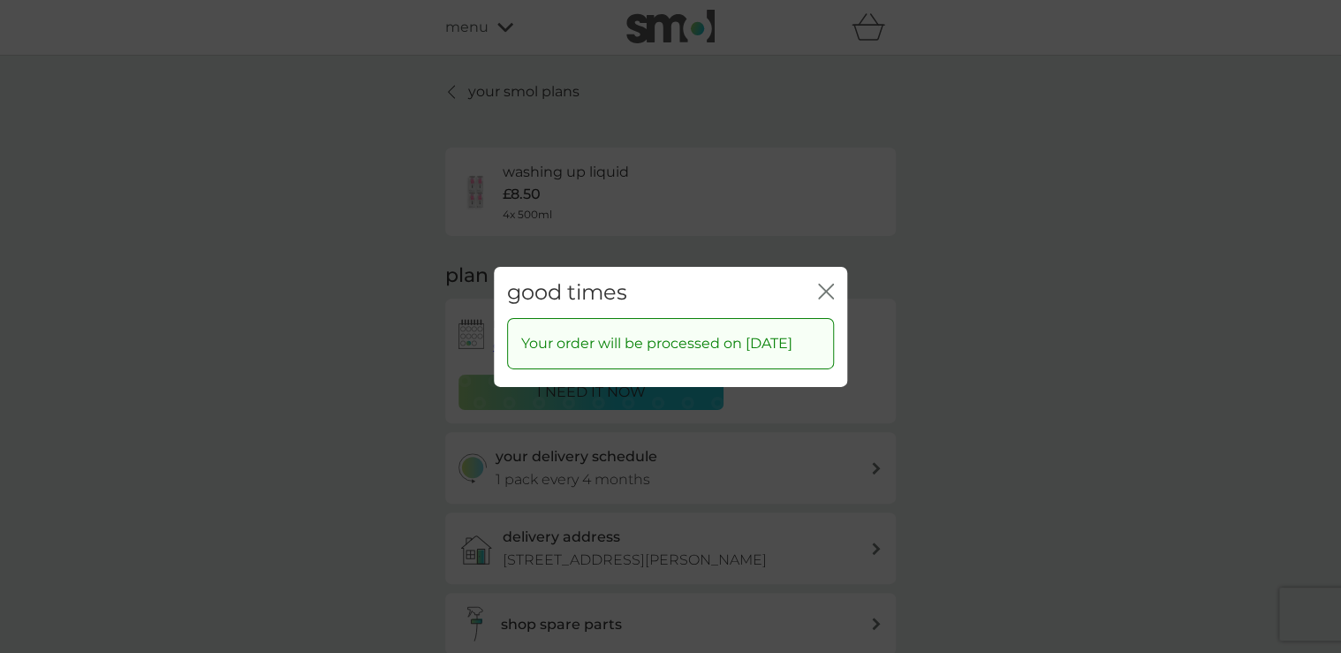
click at [822, 283] on icon "close" at bounding box center [826, 291] width 16 height 16
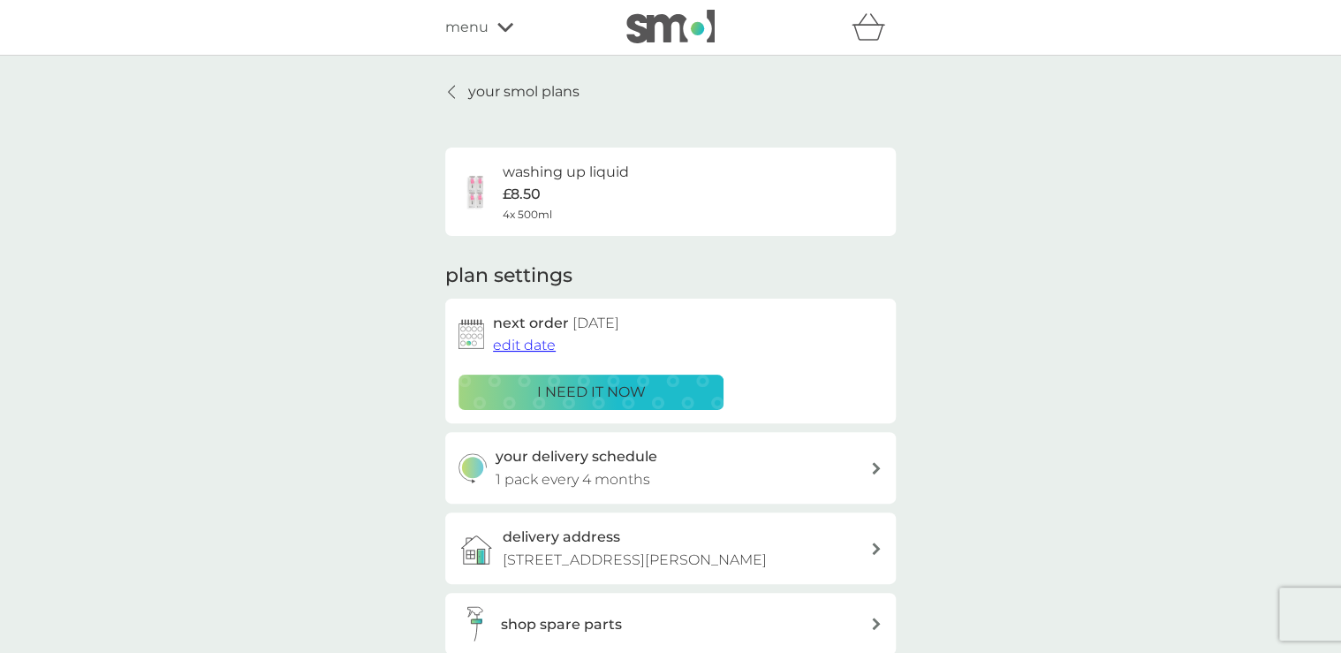
click at [512, 91] on p "your smol plans" at bounding box center [523, 91] width 111 height 23
